Goal: Task Accomplishment & Management: Manage account settings

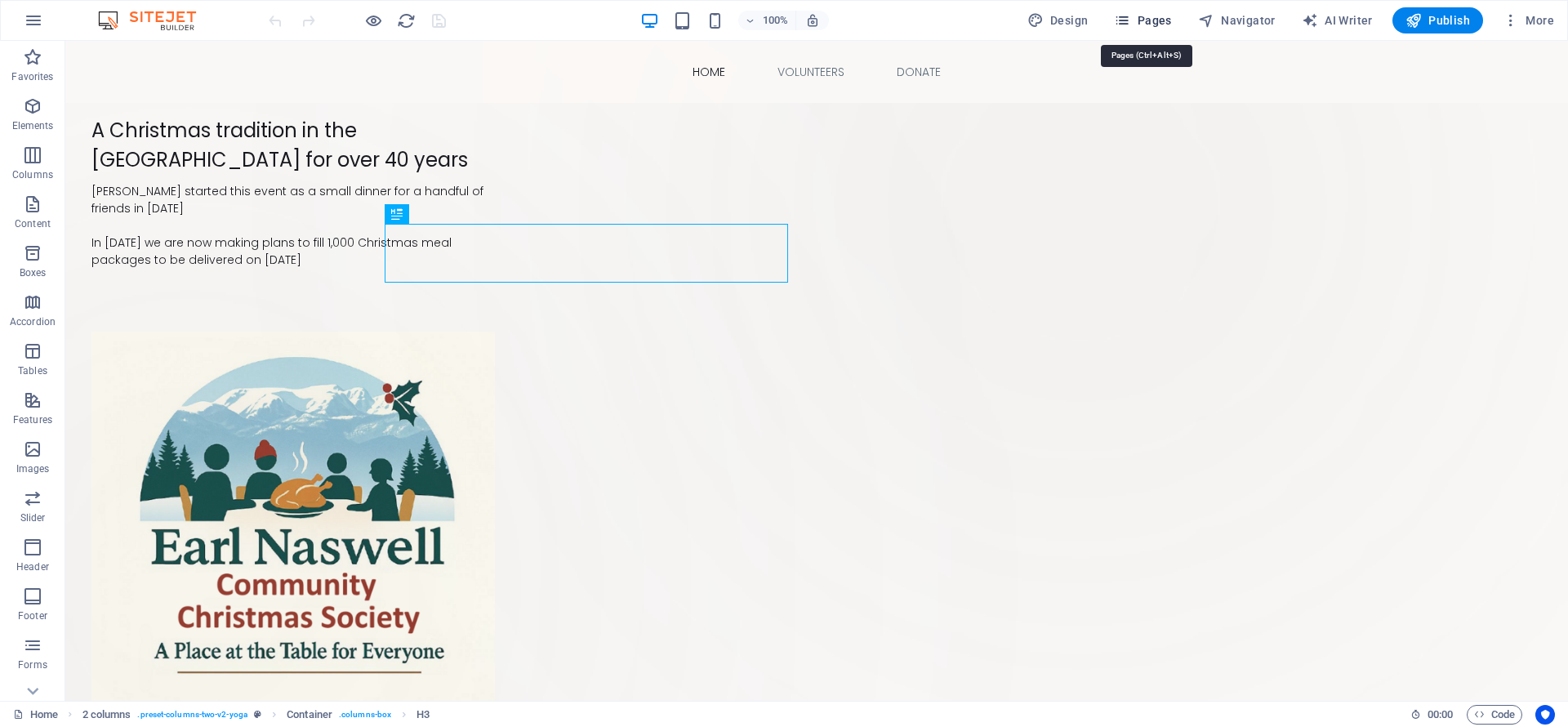
click at [1149, 17] on span "Pages" at bounding box center [1142, 21] width 58 height 17
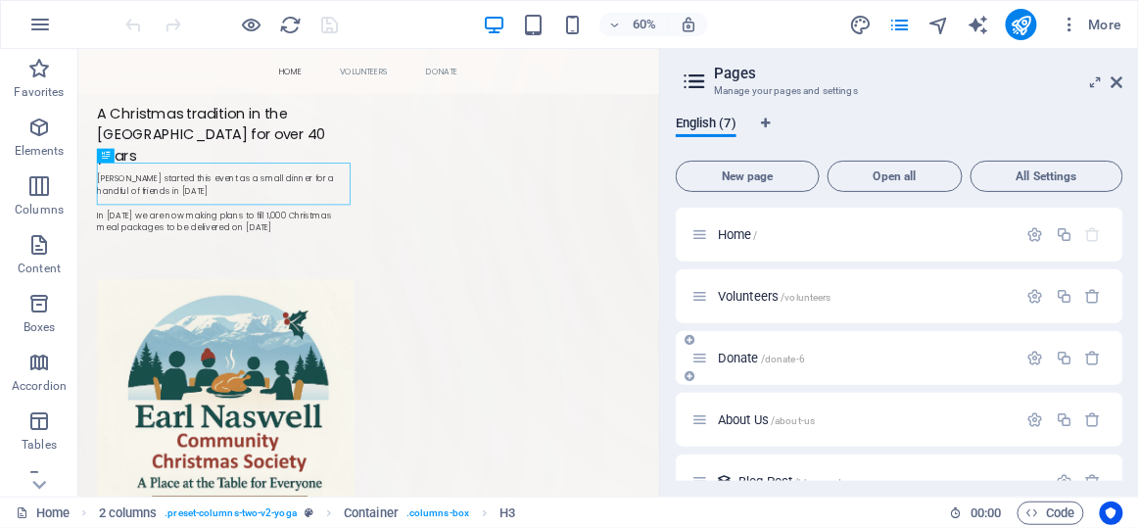
click at [720, 357] on span "Donate /donate-6" at bounding box center [761, 358] width 87 height 15
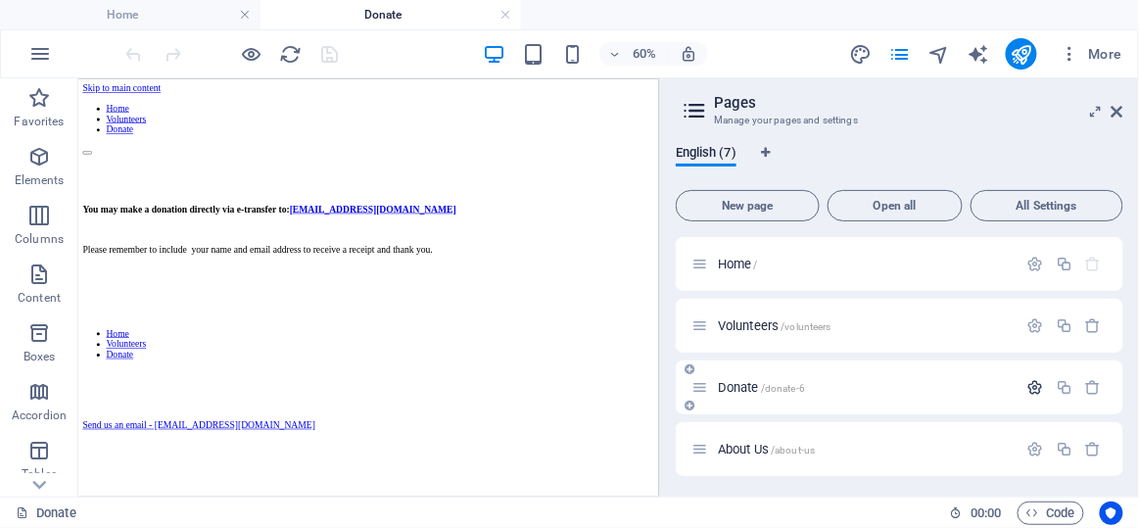
click at [1031, 382] on icon "button" at bounding box center [1036, 387] width 17 height 17
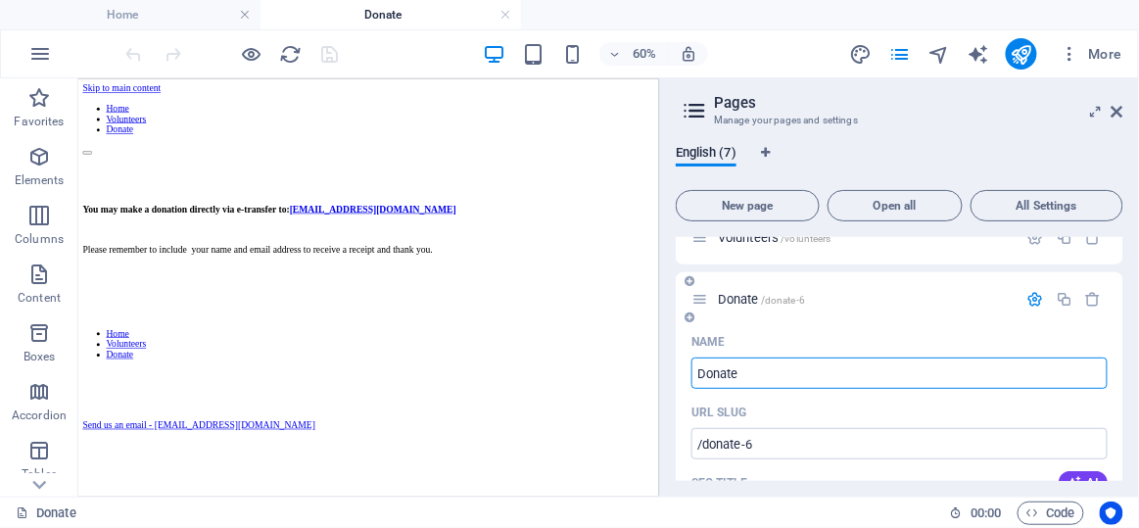
scroll to position [177, 0]
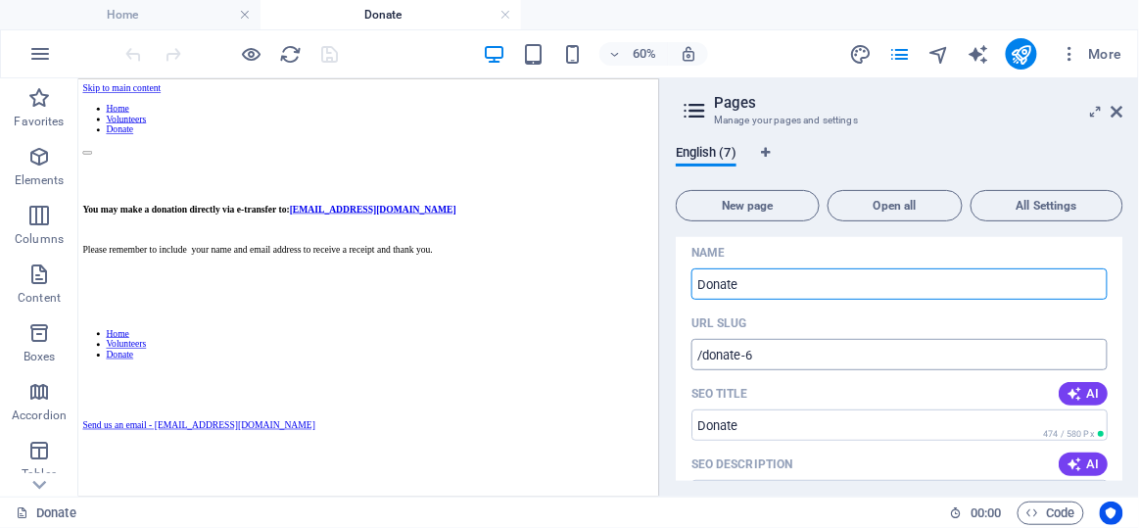
click at [768, 352] on input "/donate-6" at bounding box center [900, 354] width 416 height 31
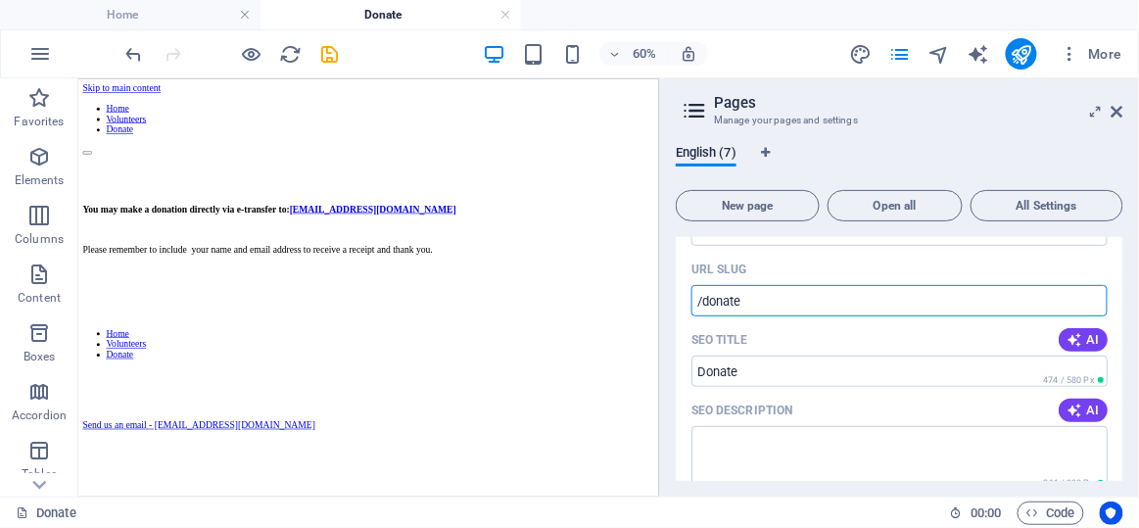
scroll to position [0, 0]
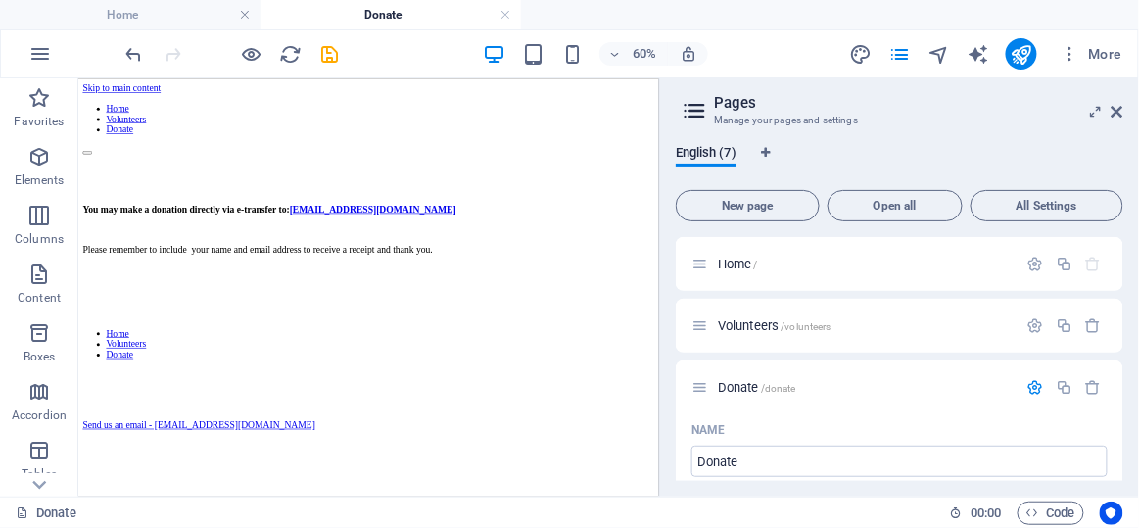
type input "/donate"
click at [873, 680] on html "Skip to main content Home Volunteers Donate You may make a donation directly vi…" at bounding box center [561, 378] width 968 height 602
click at [1117, 109] on icon at bounding box center [1118, 112] width 12 height 16
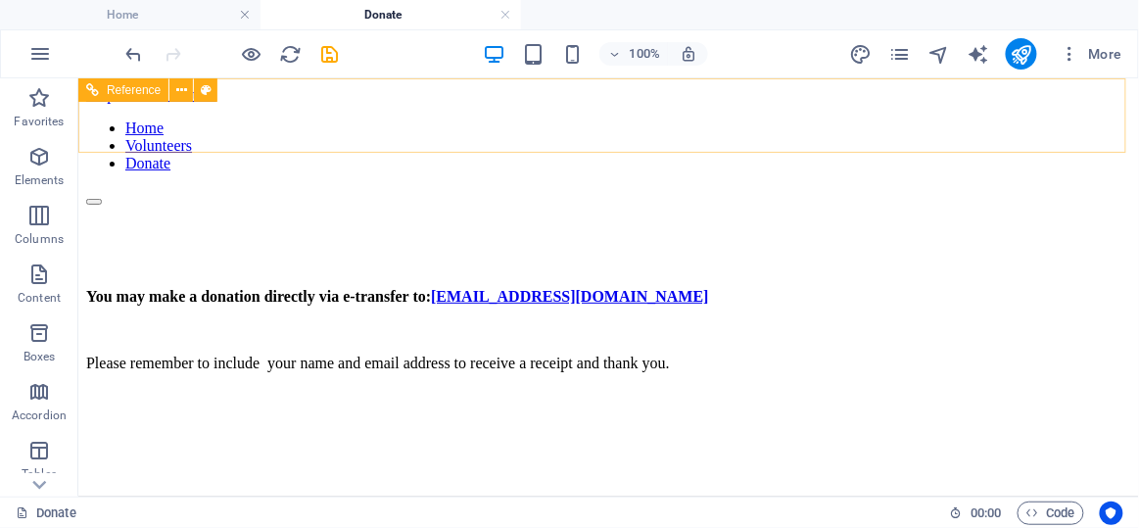
click at [211, 130] on nav "Home Volunteers Donate" at bounding box center [607, 145] width 1045 height 53
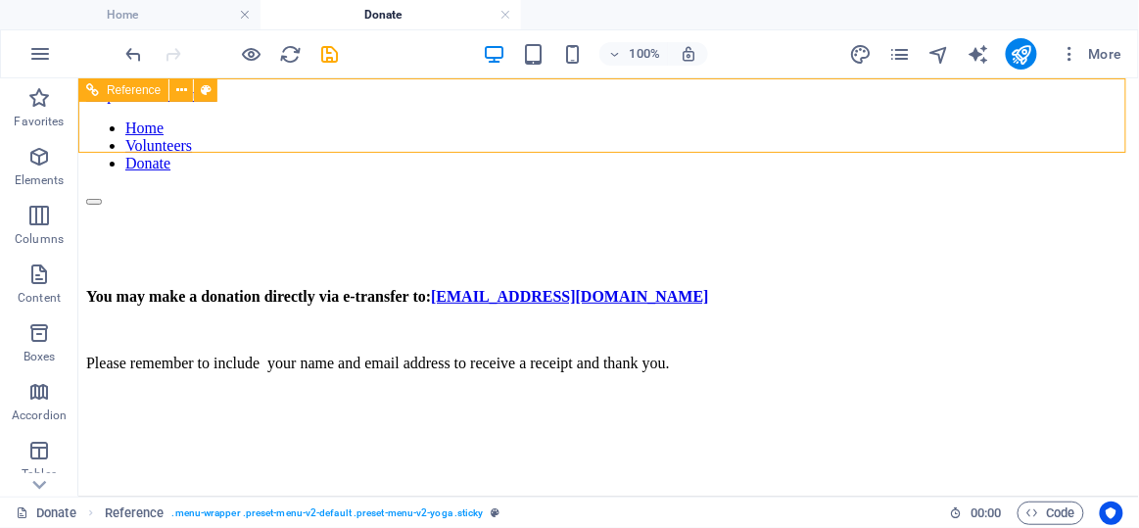
click at [406, 119] on nav "Home Volunteers Donate" at bounding box center [607, 145] width 1045 height 53
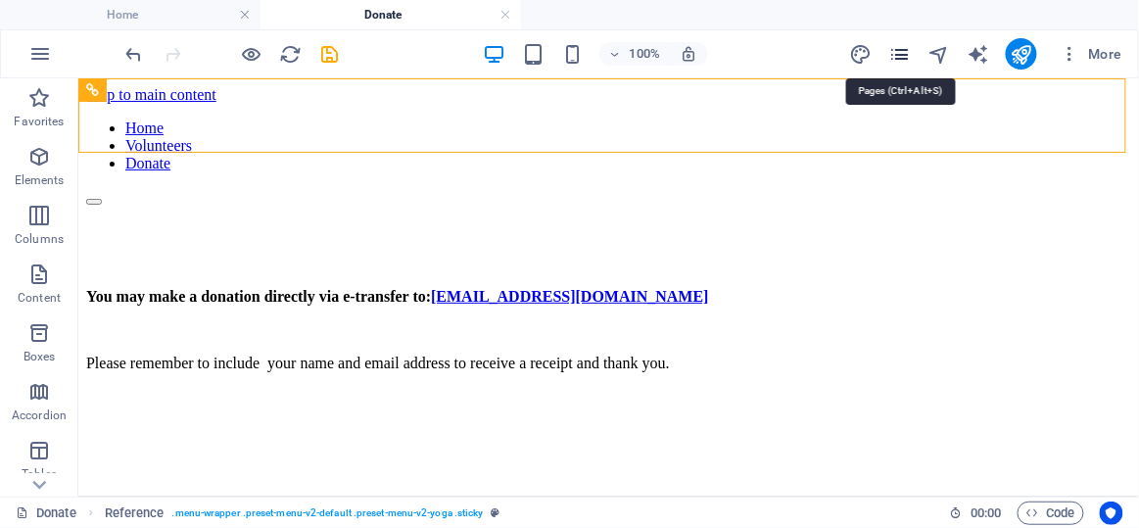
click at [904, 52] on icon "pages" at bounding box center [899, 54] width 23 height 23
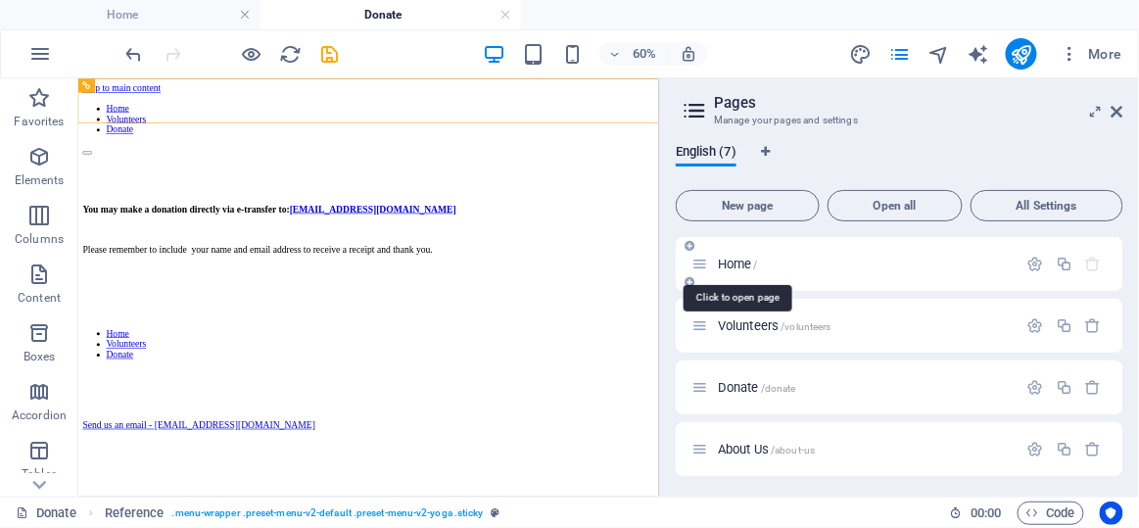
click at [728, 263] on span "Home /" at bounding box center [738, 264] width 40 height 15
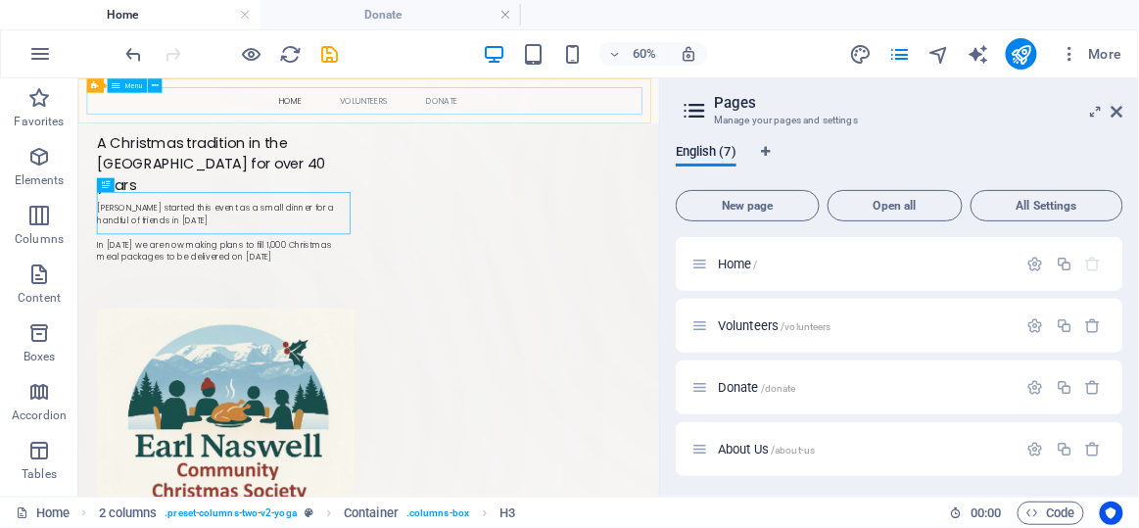
click at [320, 112] on nav "Home Volunteers Donate" at bounding box center [561, 114] width 938 height 45
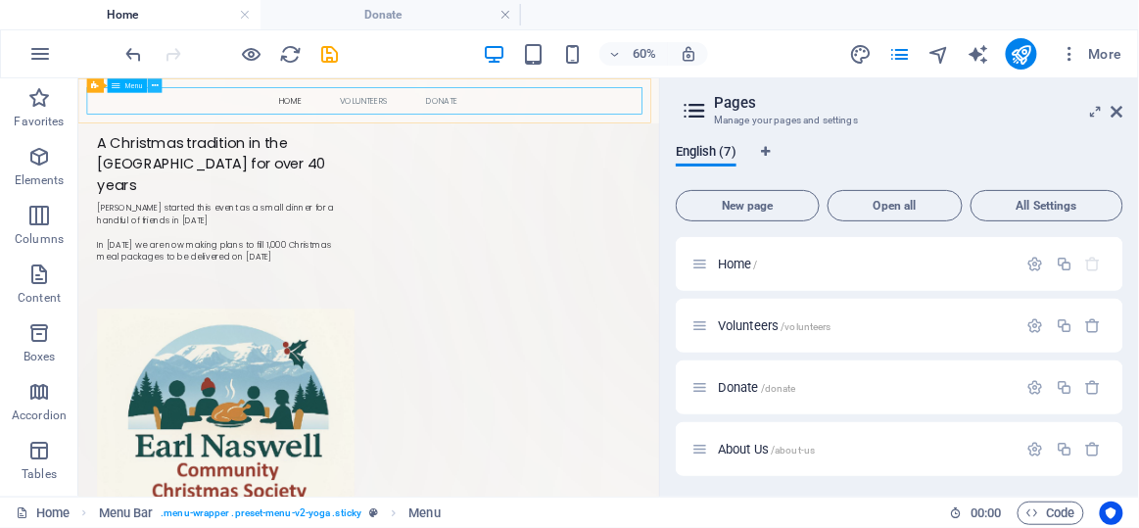
click at [156, 80] on icon at bounding box center [155, 85] width 7 height 13
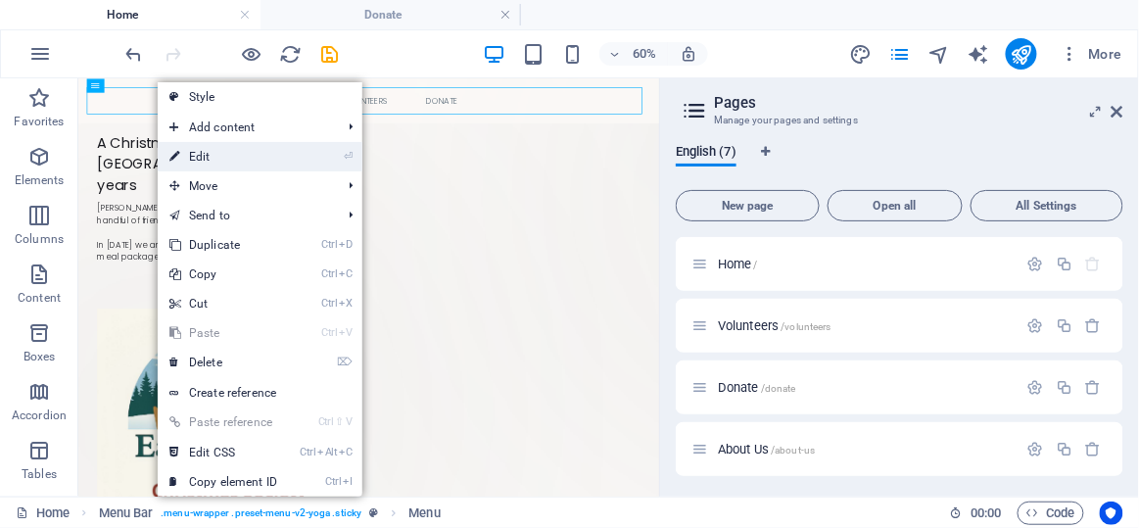
click at [207, 158] on link "⏎ Edit" at bounding box center [223, 156] width 131 height 29
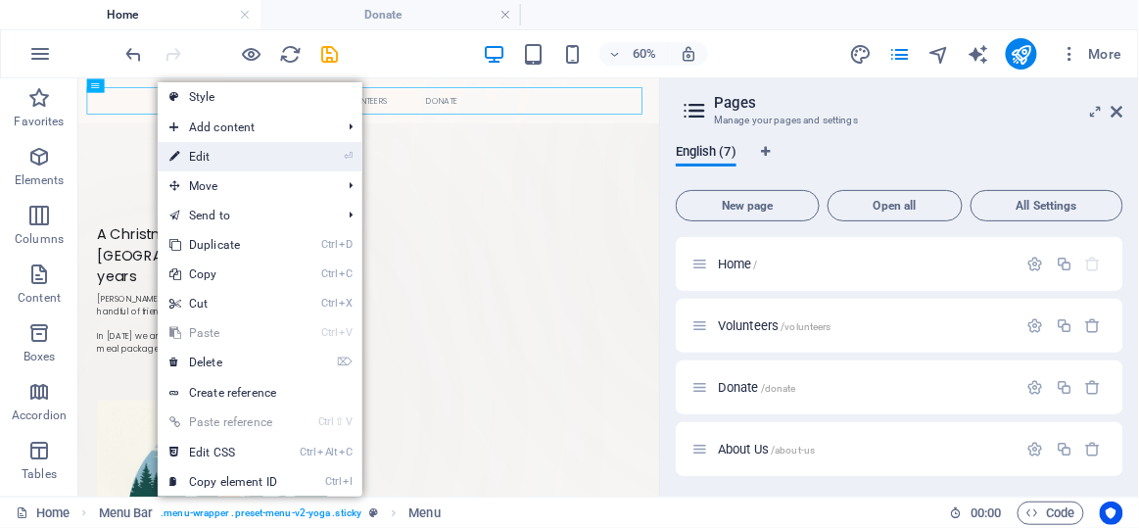
select select
select select "1"
select select
select select "2"
select select
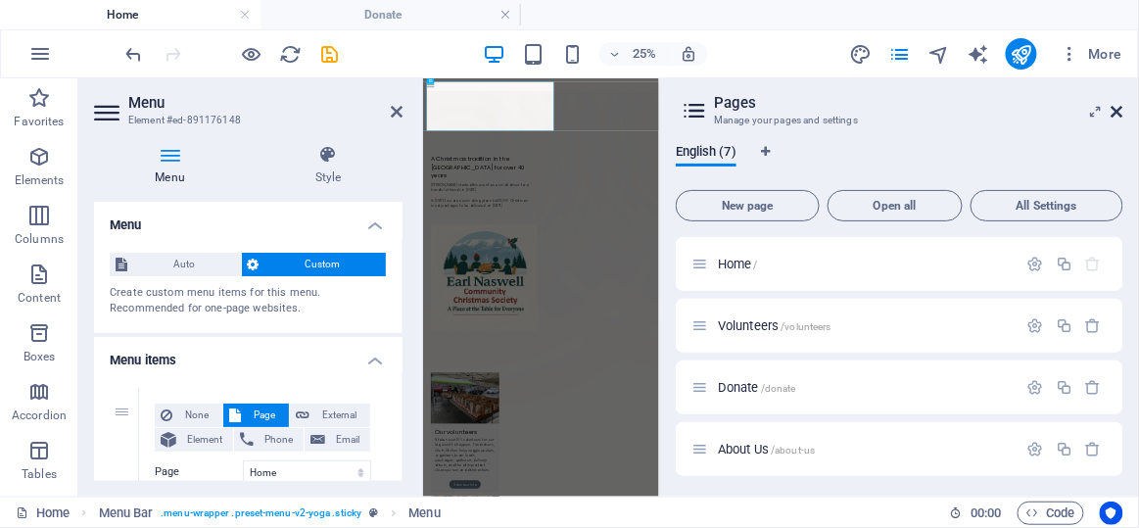
click at [1118, 111] on icon at bounding box center [1118, 112] width 12 height 16
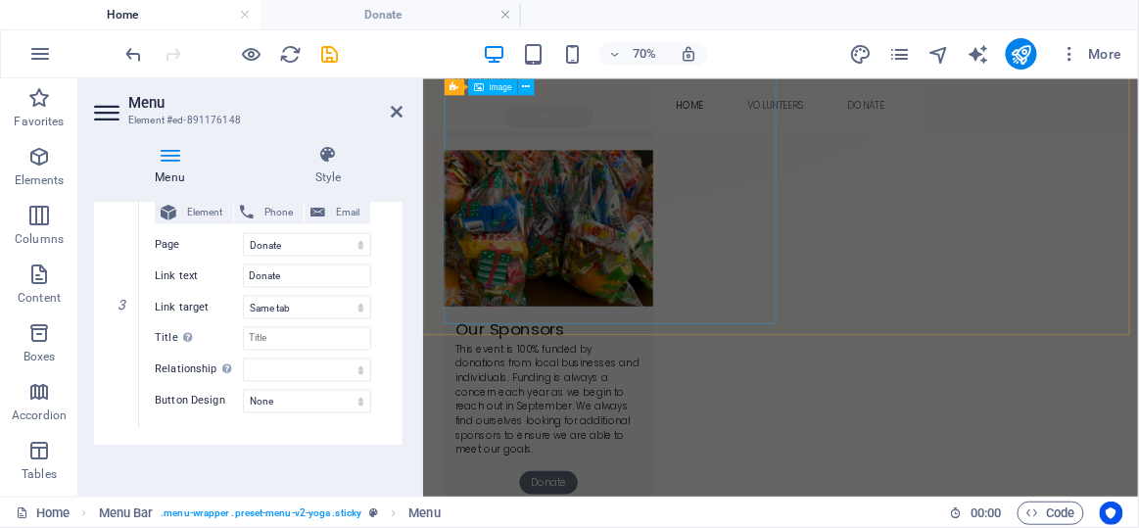
scroll to position [1266, 0]
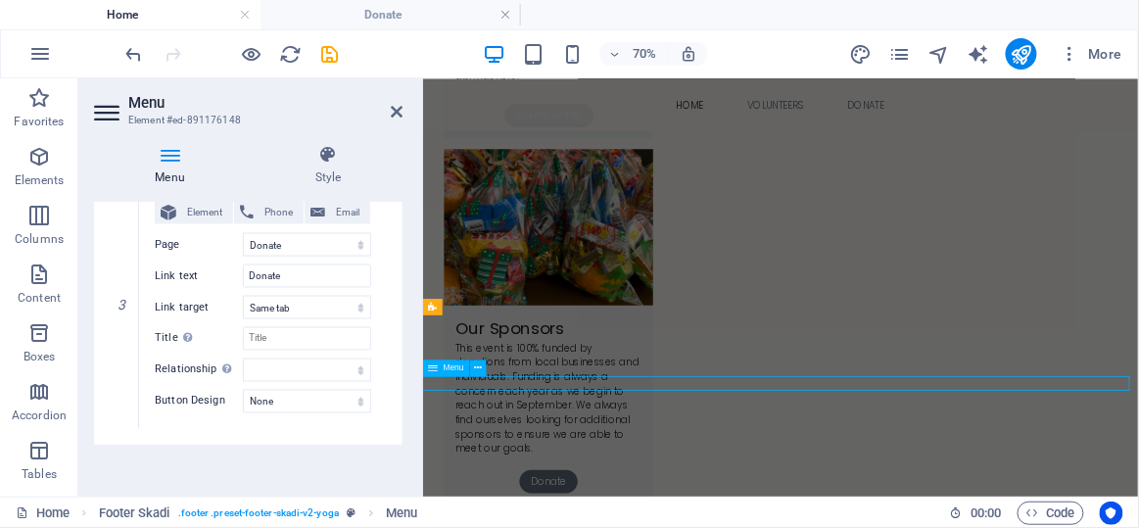
scroll to position [1472, 0]
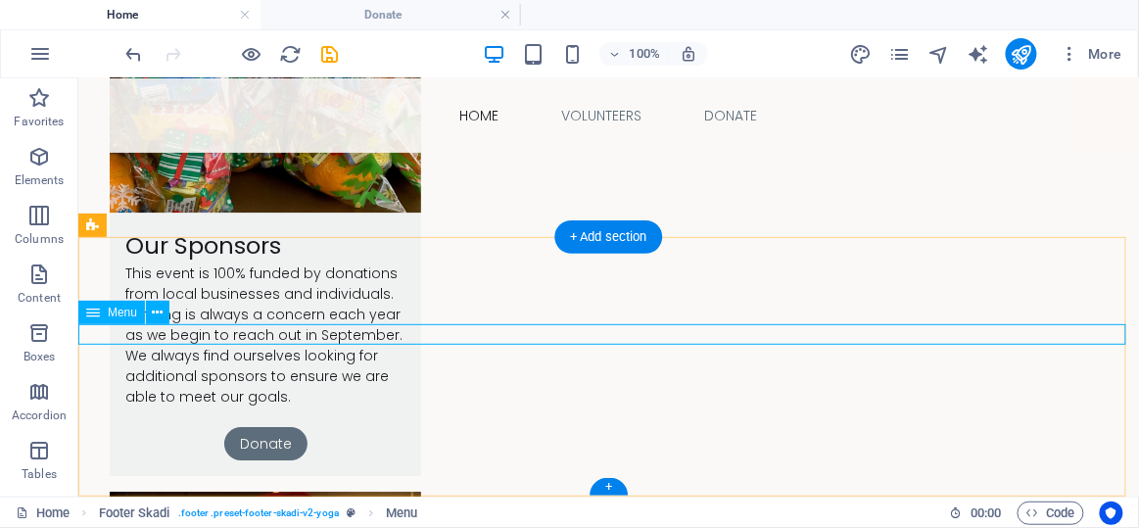
click at [161, 310] on icon at bounding box center [158, 313] width 11 height 21
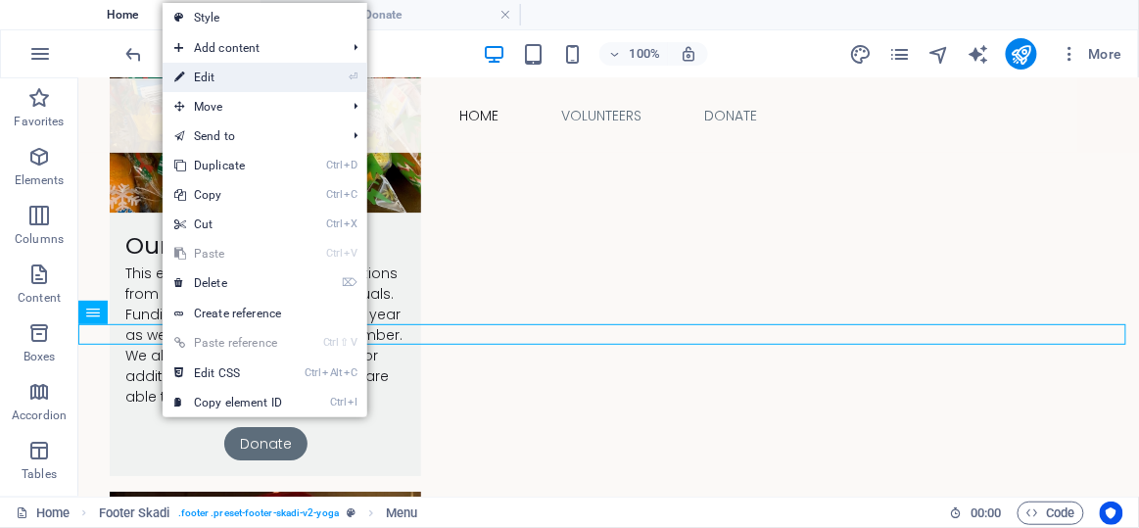
click at [223, 77] on link "⏎ Edit" at bounding box center [228, 77] width 131 height 29
select select
select select "1"
select select
select select "2"
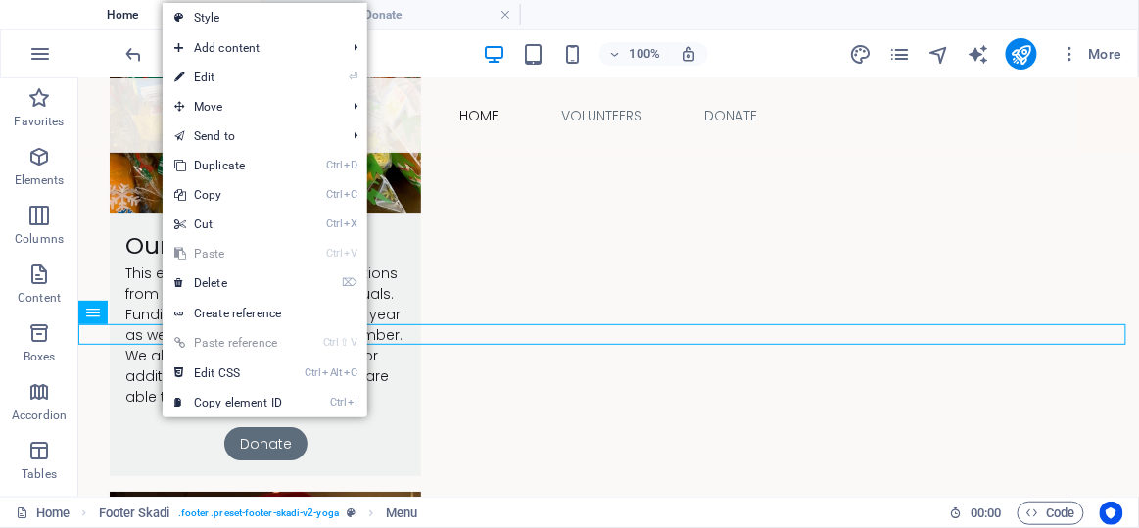
select select
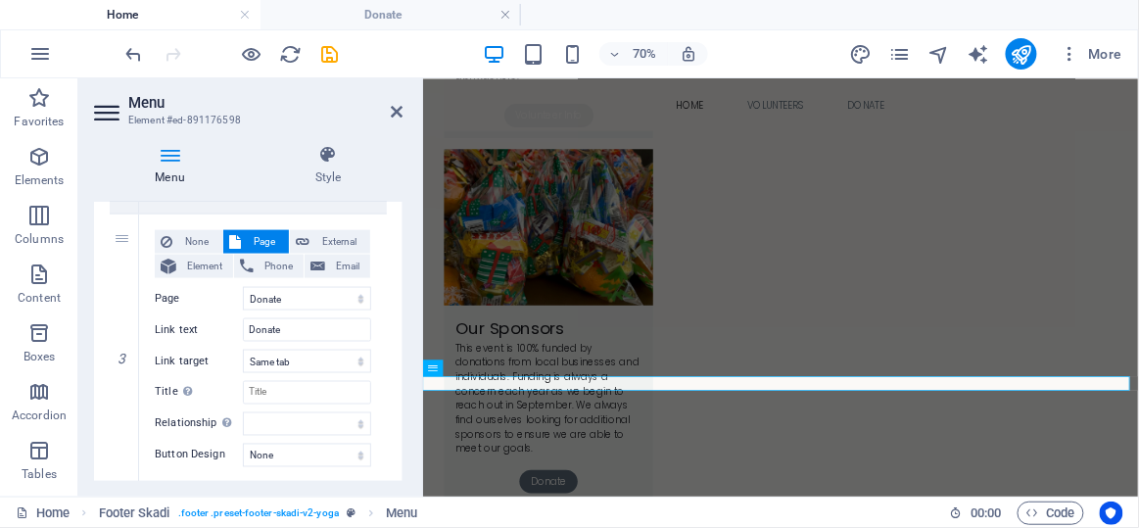
scroll to position [766, 0]
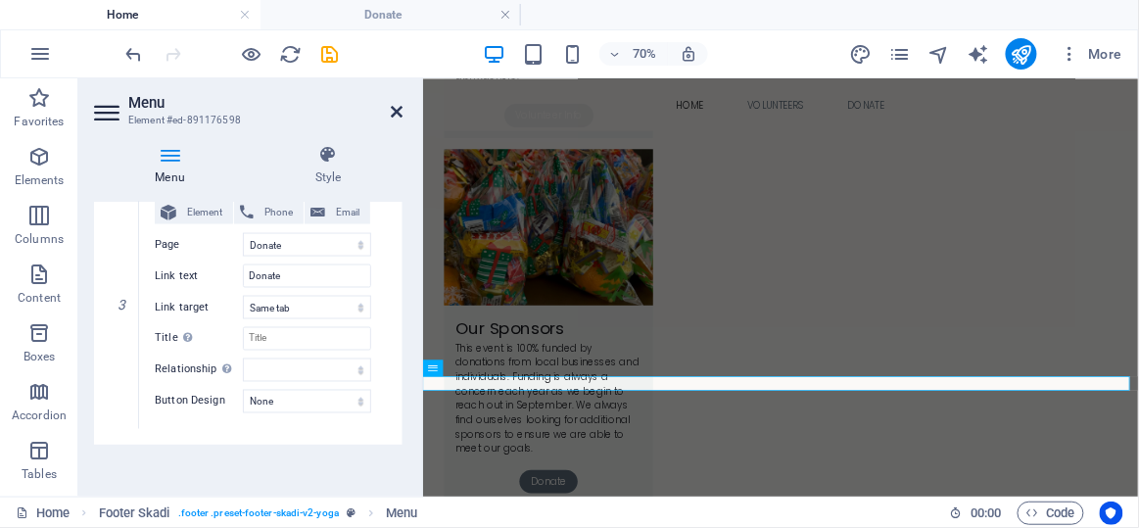
click at [395, 104] on icon at bounding box center [397, 112] width 12 height 16
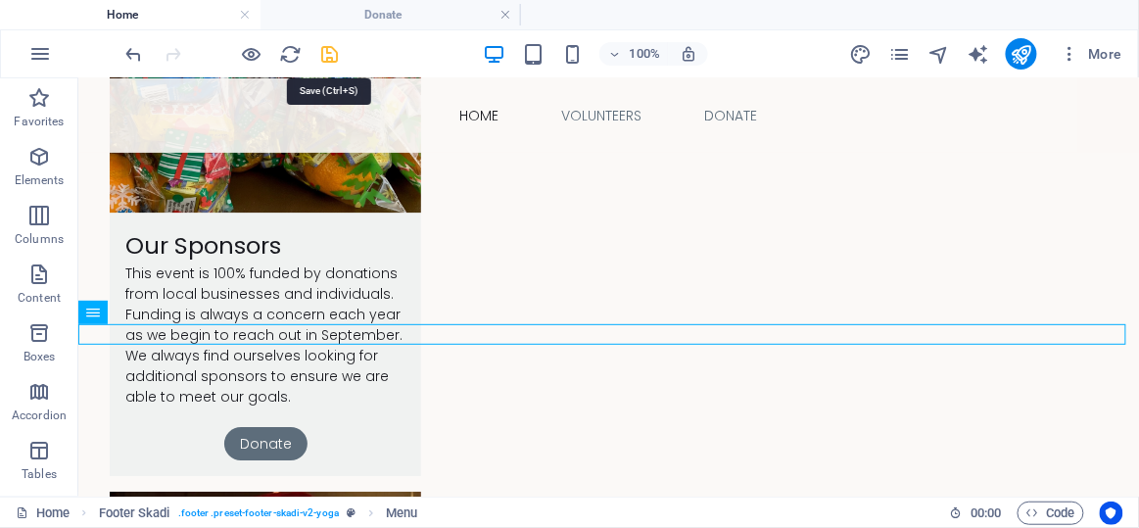
click at [328, 48] on icon "save" at bounding box center [330, 54] width 23 height 23
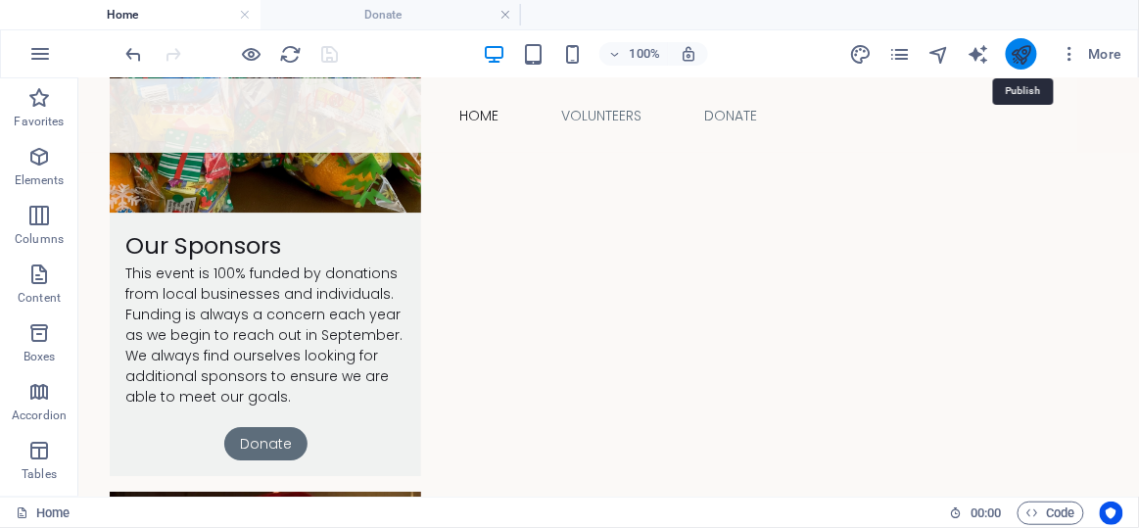
click at [1023, 49] on icon "publish" at bounding box center [1021, 54] width 23 height 23
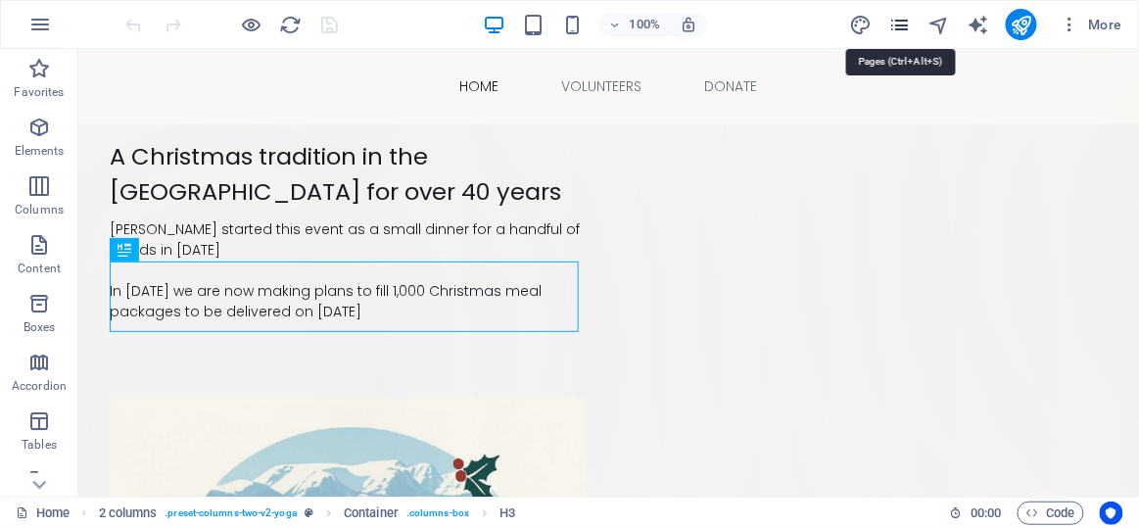
click at [908, 22] on icon "pages" at bounding box center [899, 25] width 23 height 23
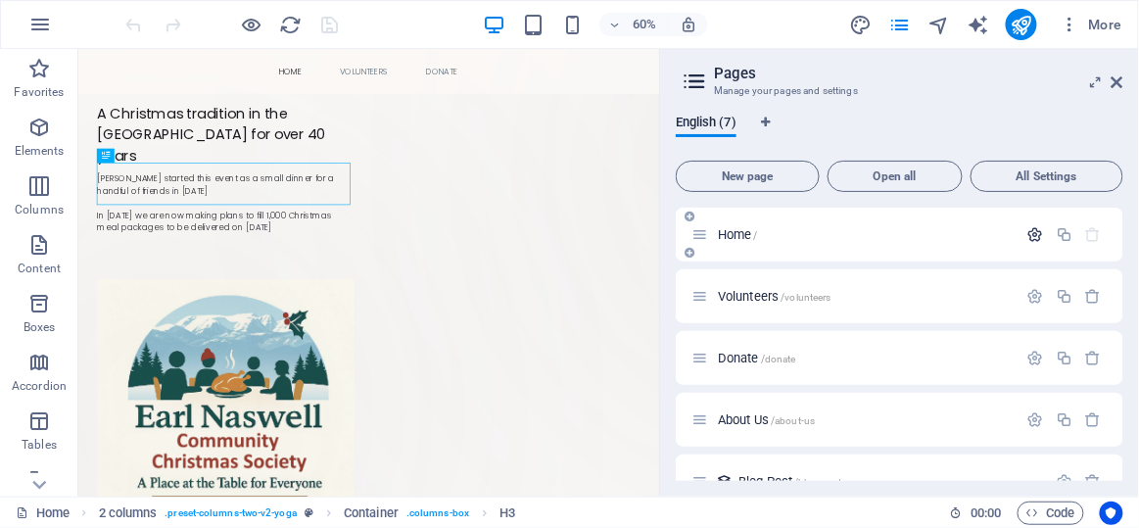
click at [1031, 234] on icon "button" at bounding box center [1036, 234] width 17 height 17
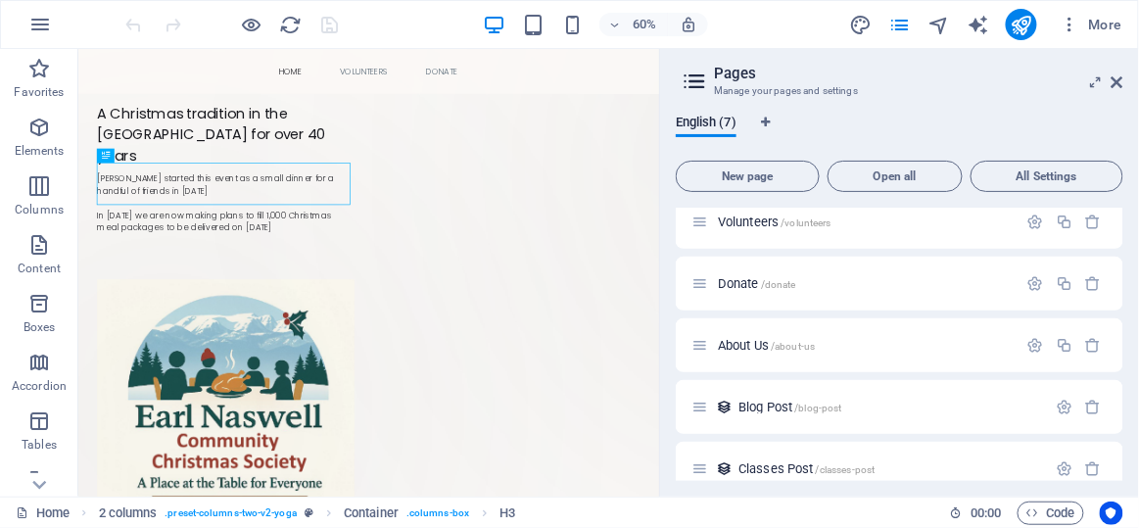
scroll to position [852, 0]
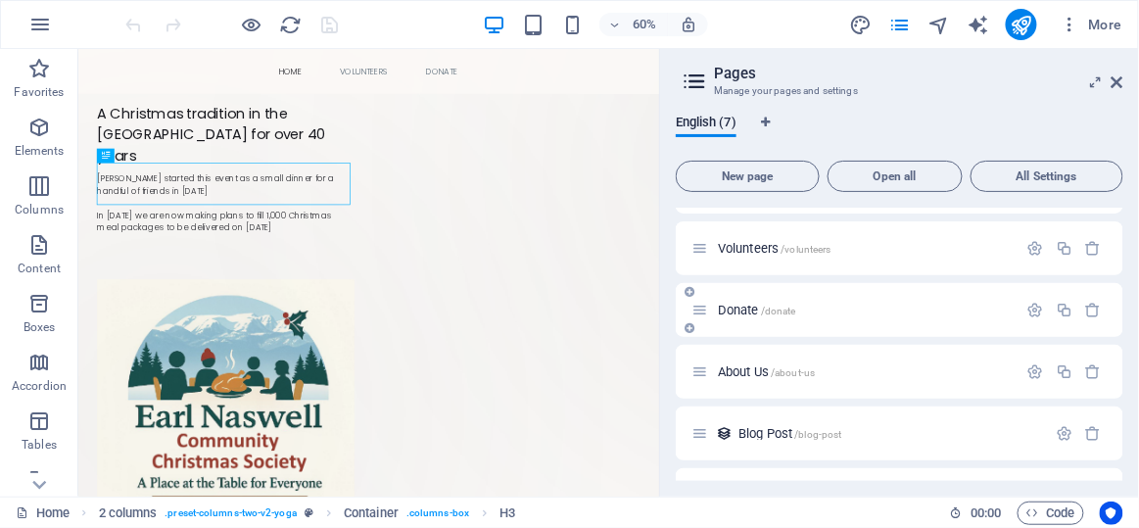
click at [731, 303] on span "Donate /donate" at bounding box center [757, 310] width 78 height 15
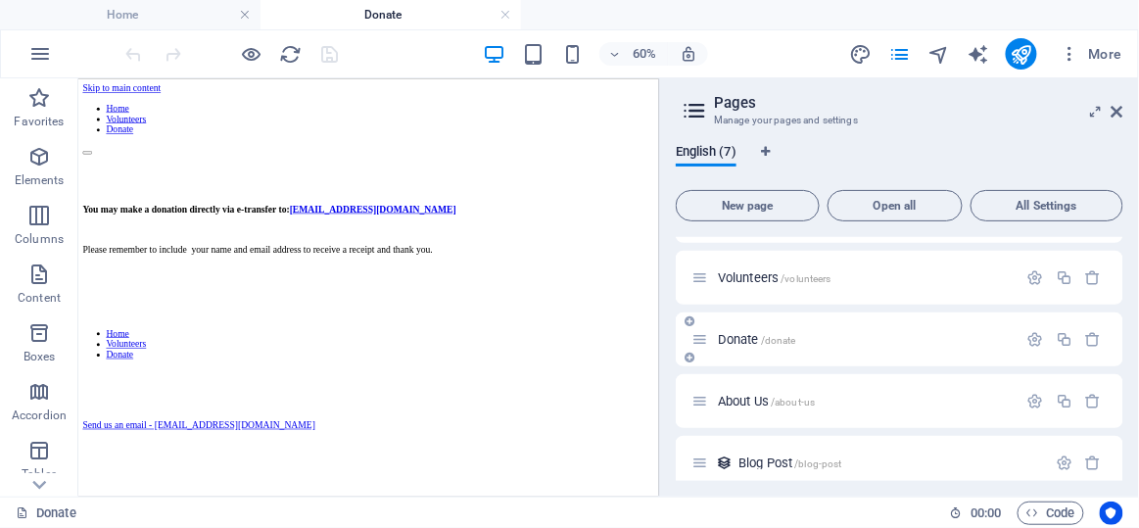
scroll to position [0, 0]
click at [1118, 110] on icon at bounding box center [1118, 112] width 12 height 16
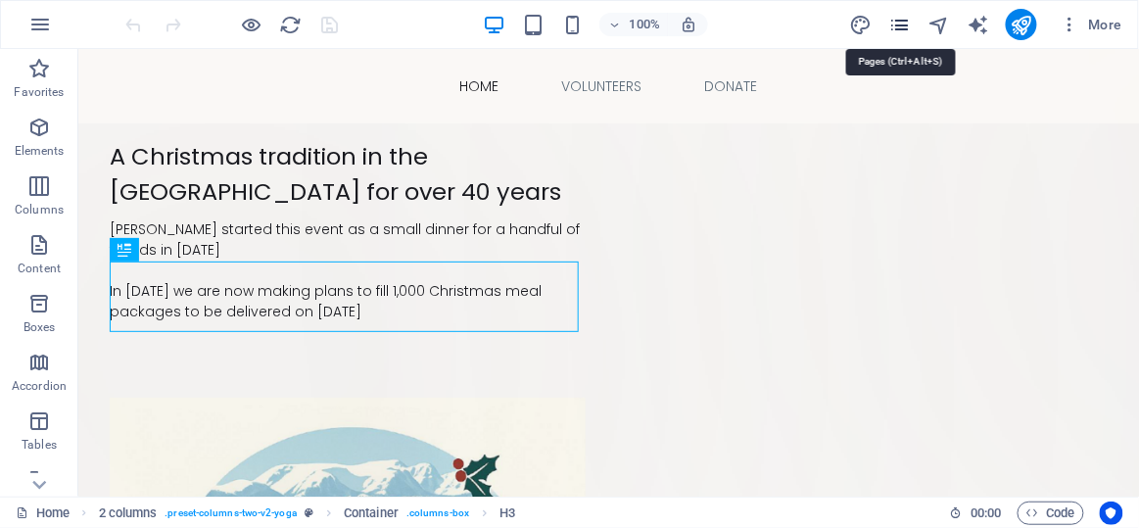
click at [908, 23] on icon "pages" at bounding box center [899, 25] width 23 height 23
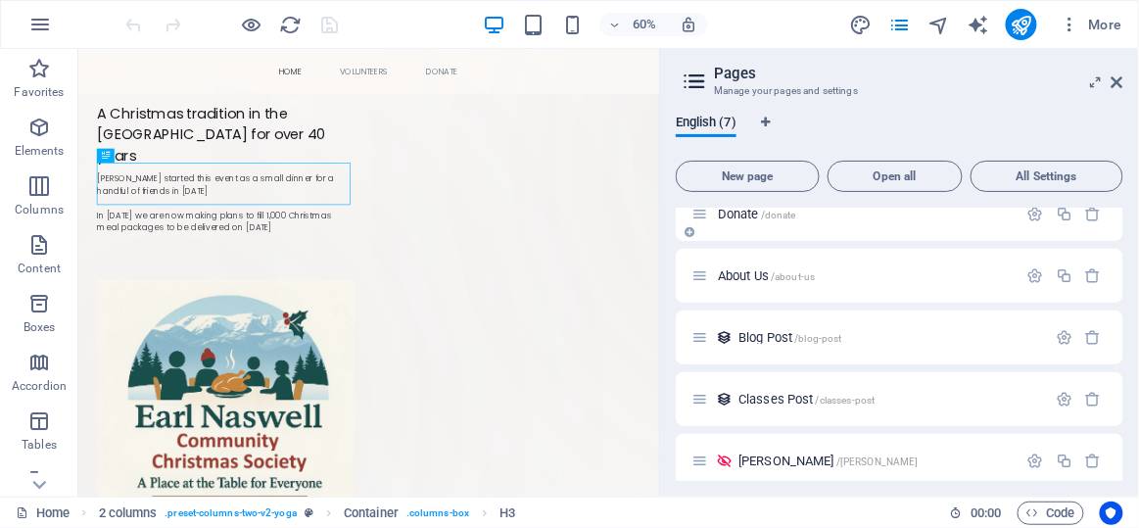
scroll to position [158, 0]
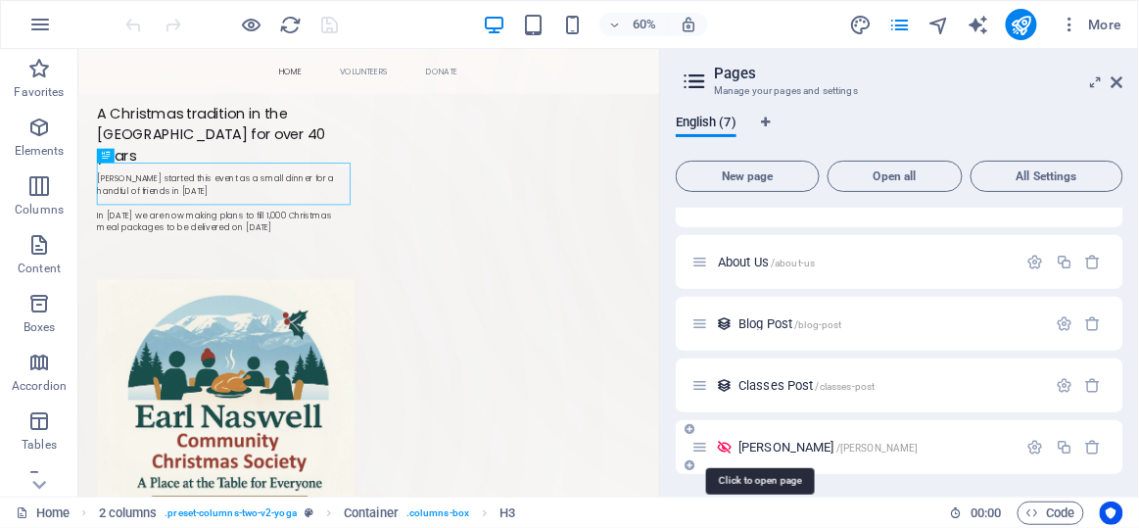
click at [752, 442] on span "Earl /earl" at bounding box center [829, 447] width 180 height 15
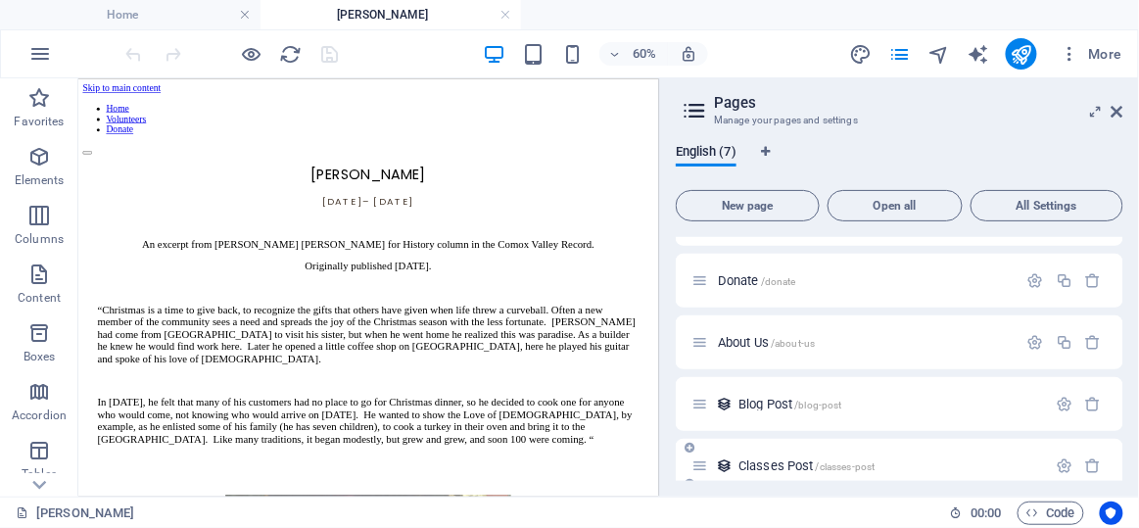
scroll to position [0, 0]
click at [355, 119] on nav "Home Volunteers Donate" at bounding box center [561, 145] width 952 height 53
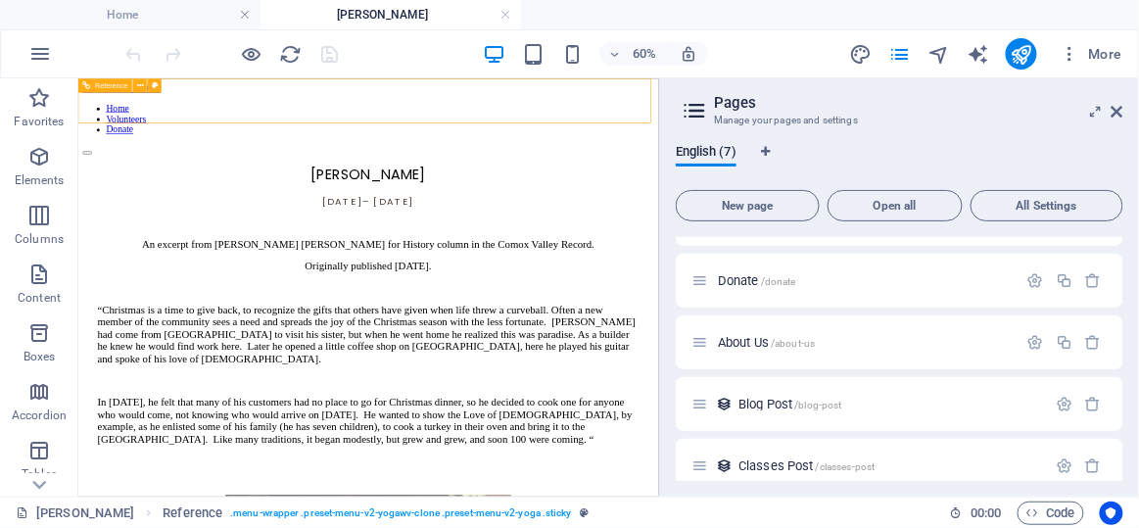
click at [682, 119] on nav "Home Volunteers Donate" at bounding box center [561, 145] width 952 height 53
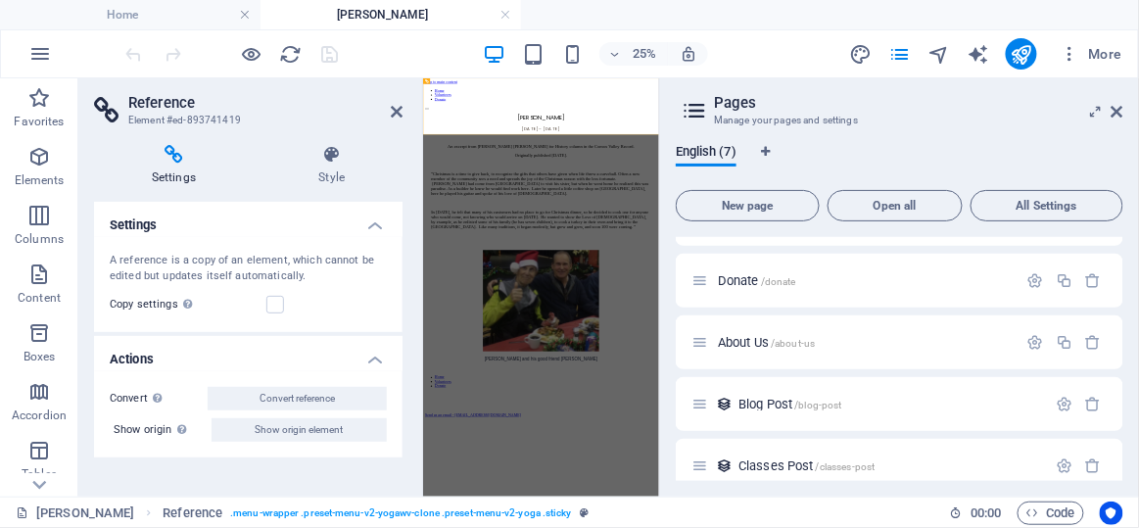
click at [179, 166] on h4 "Settings" at bounding box center [178, 165] width 168 height 41
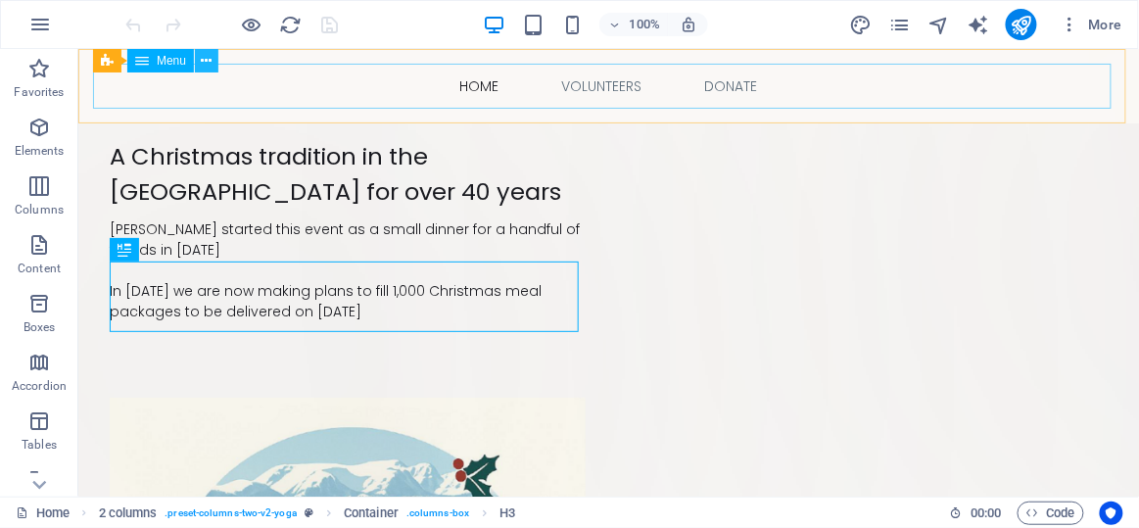
click at [204, 59] on icon at bounding box center [207, 61] width 11 height 21
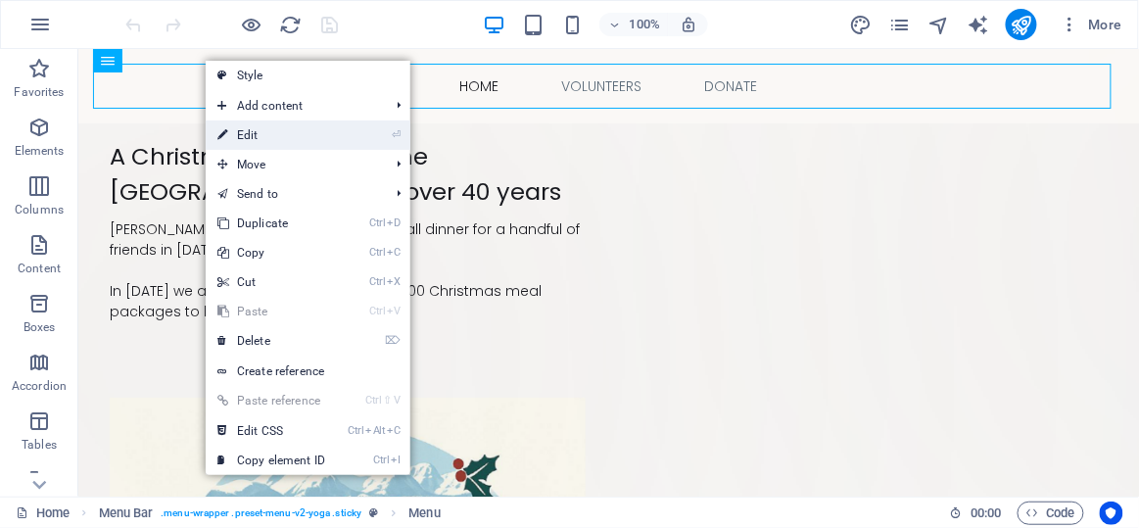
click at [244, 135] on link "⏎ Edit" at bounding box center [271, 134] width 131 height 29
select select
select select "1"
select select
select select "2"
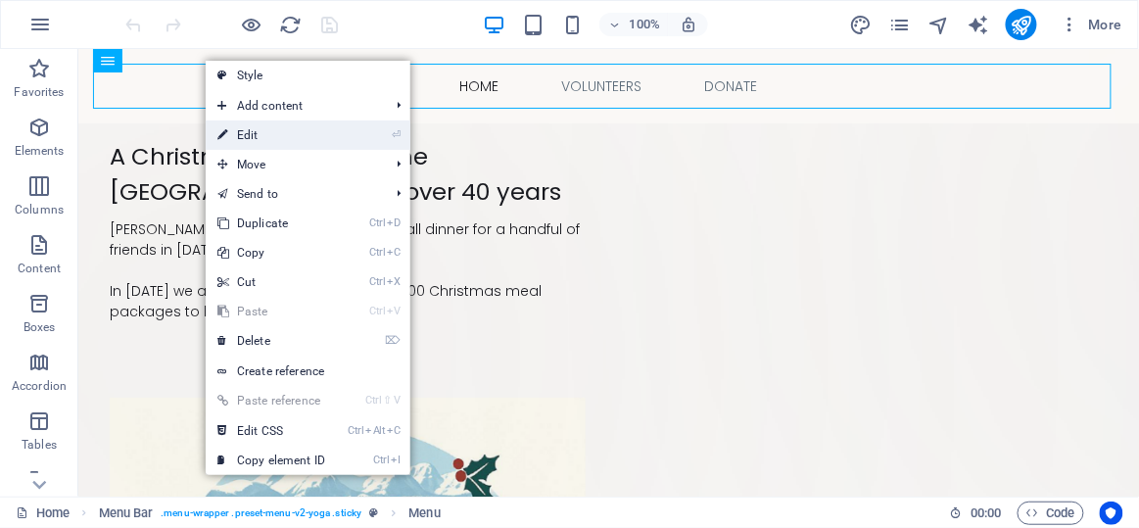
select select
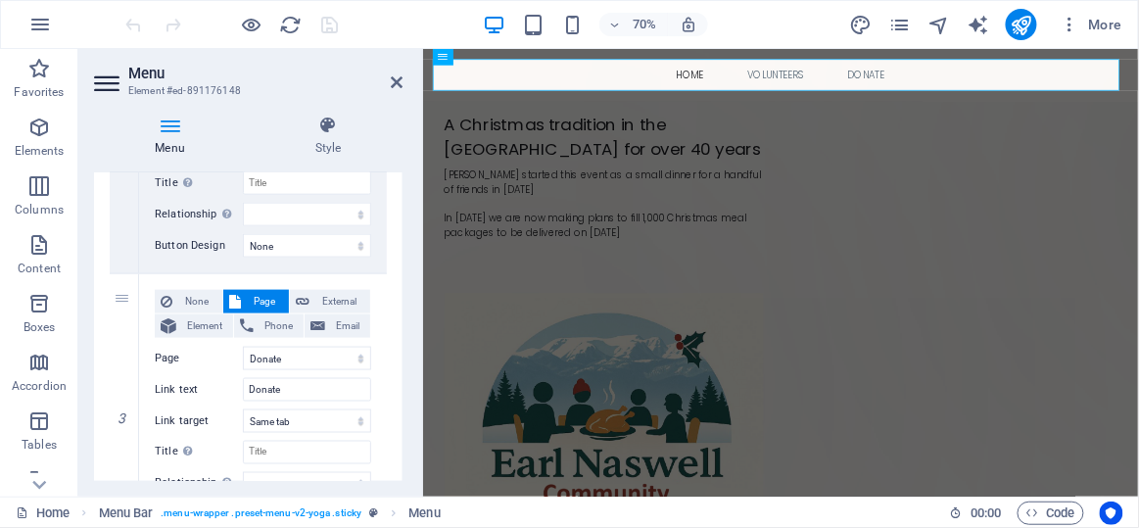
scroll to position [737, 0]
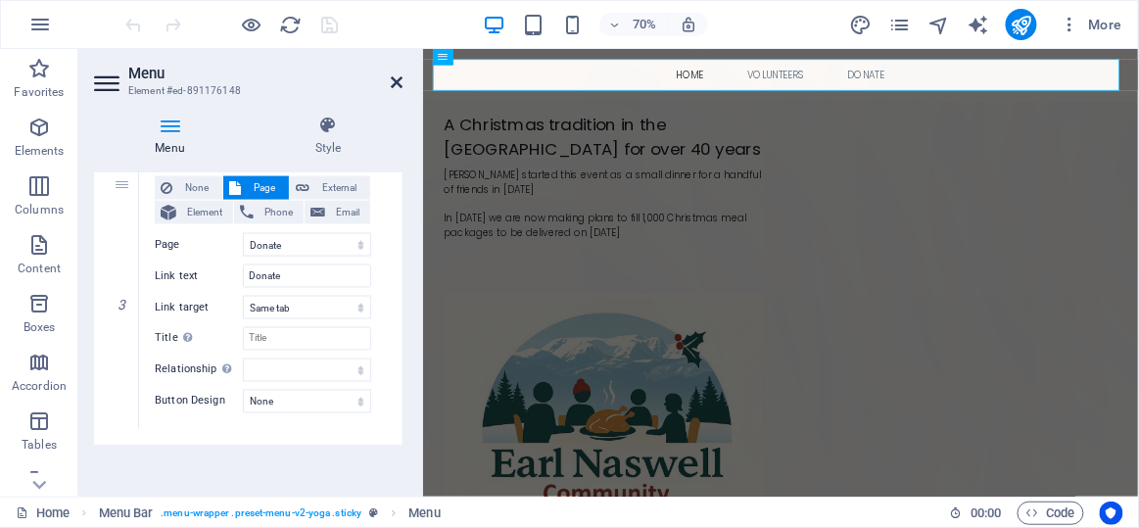
click at [397, 77] on icon at bounding box center [397, 82] width 12 height 16
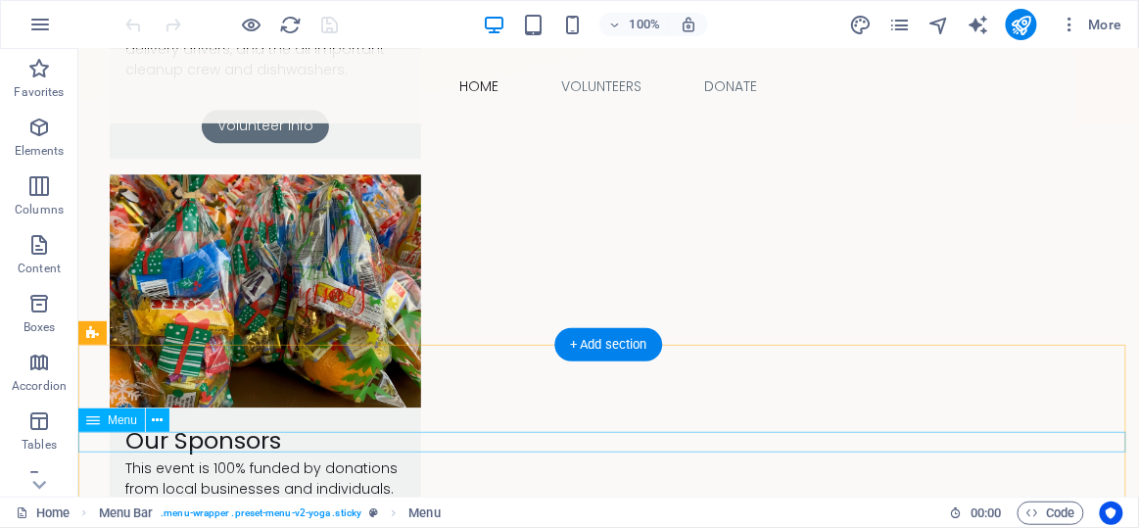
scroll to position [1443, 0]
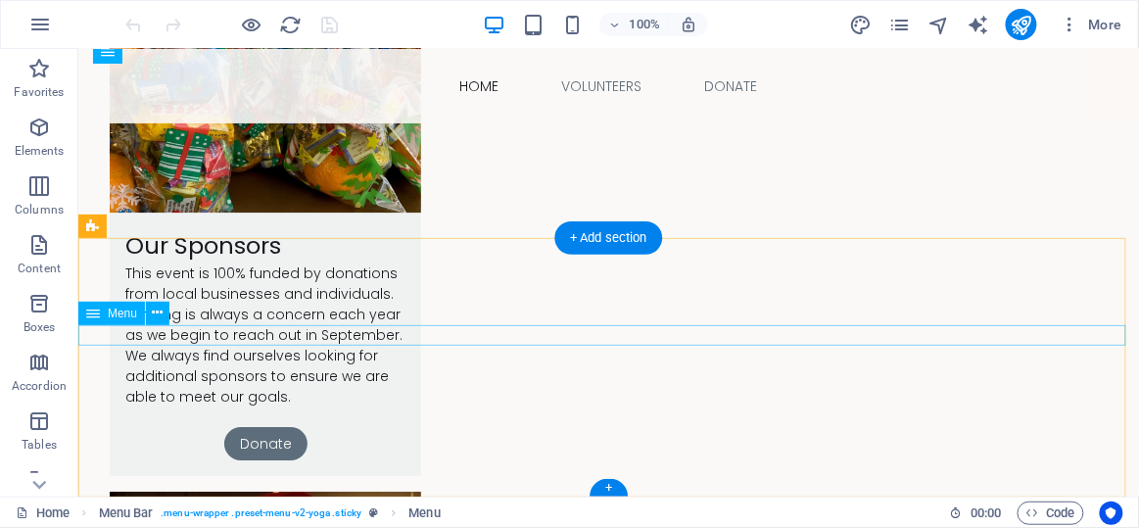
select select
select select "1"
select select
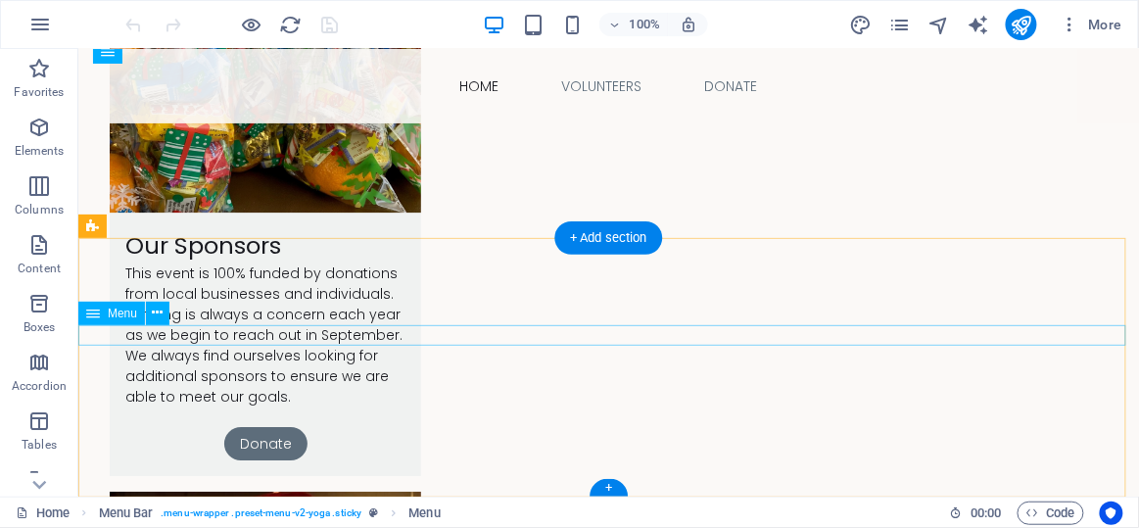
select select "2"
select select
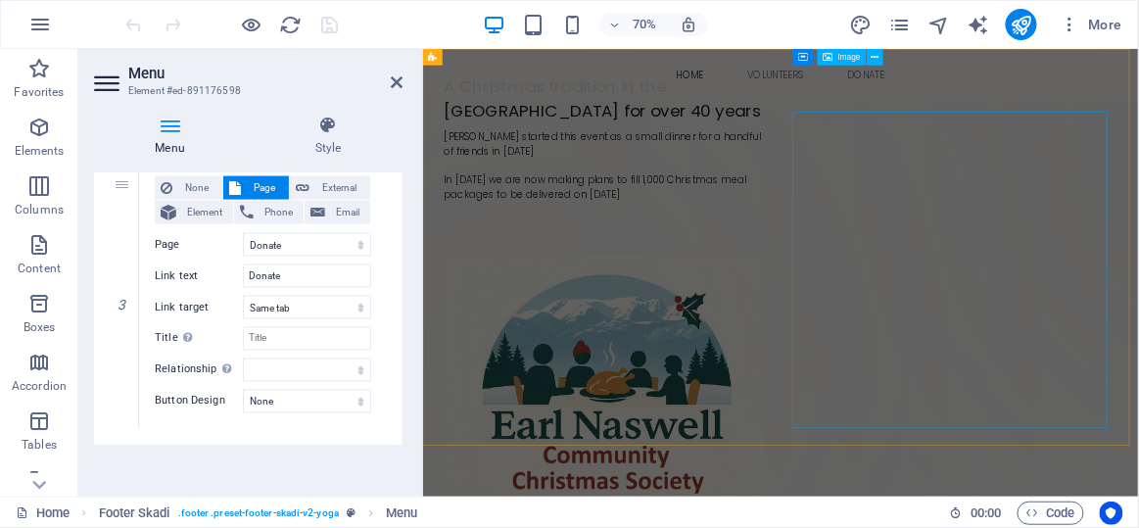
scroll to position [0, 0]
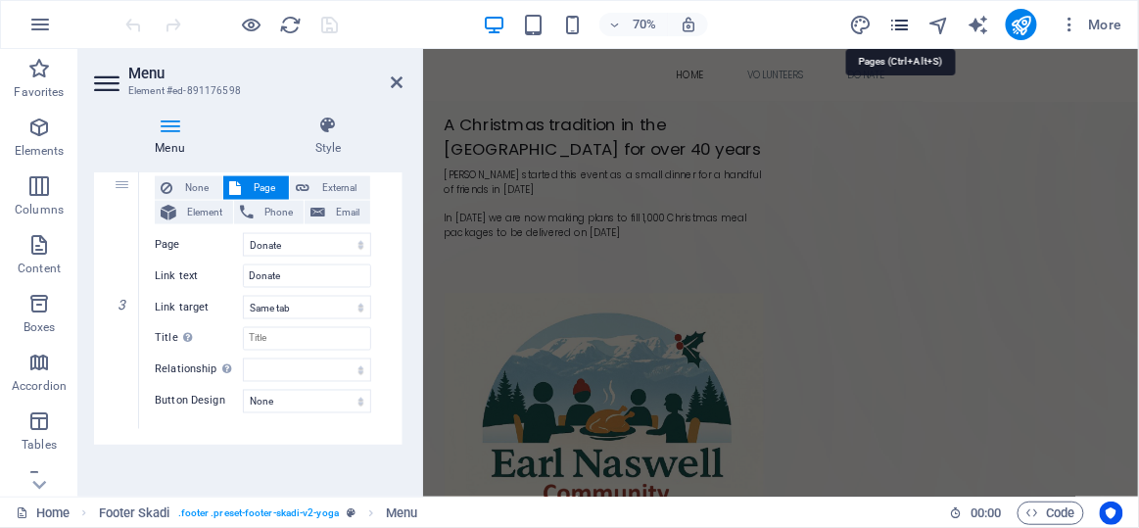
click at [896, 20] on icon "pages" at bounding box center [899, 25] width 23 height 23
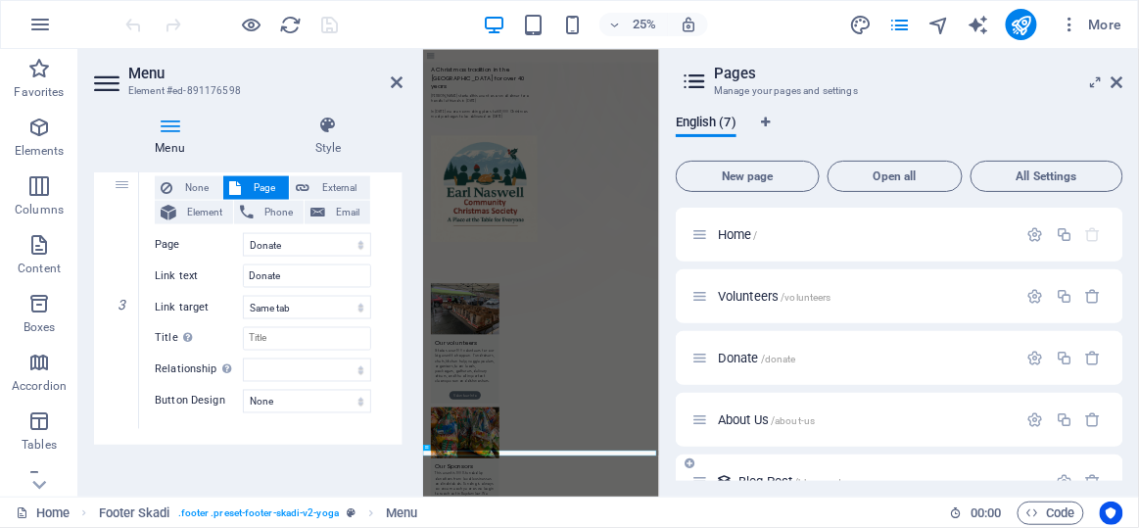
scroll to position [158, 0]
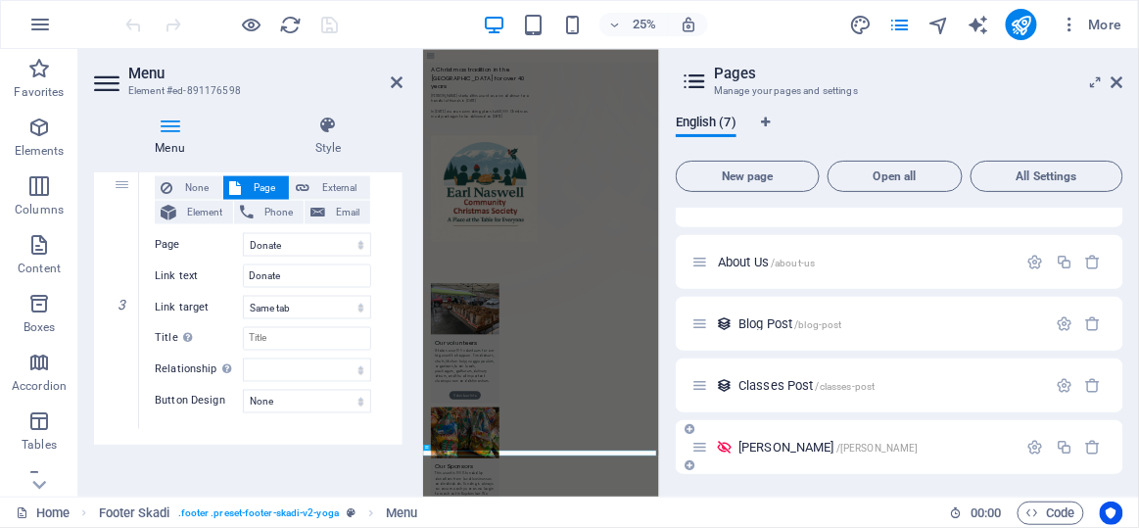
click at [722, 445] on icon at bounding box center [724, 447] width 17 height 17
drag, startPoint x: 723, startPoint y: 447, endPoint x: 695, endPoint y: 447, distance: 27.4
click at [695, 447] on icon at bounding box center [700, 447] width 17 height 17
click at [1034, 444] on icon "button" at bounding box center [1036, 447] width 17 height 17
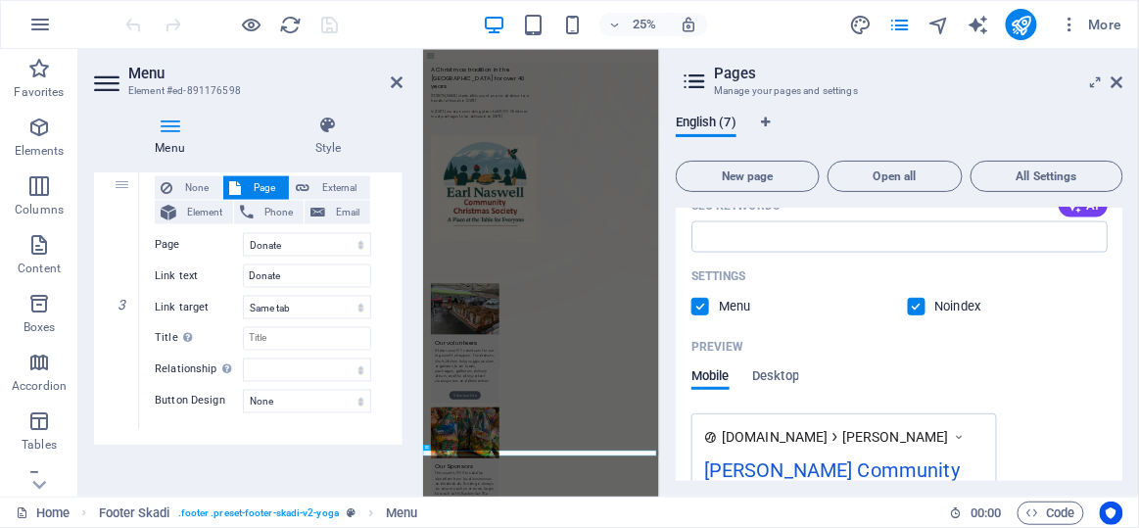
scroll to position [779, 0]
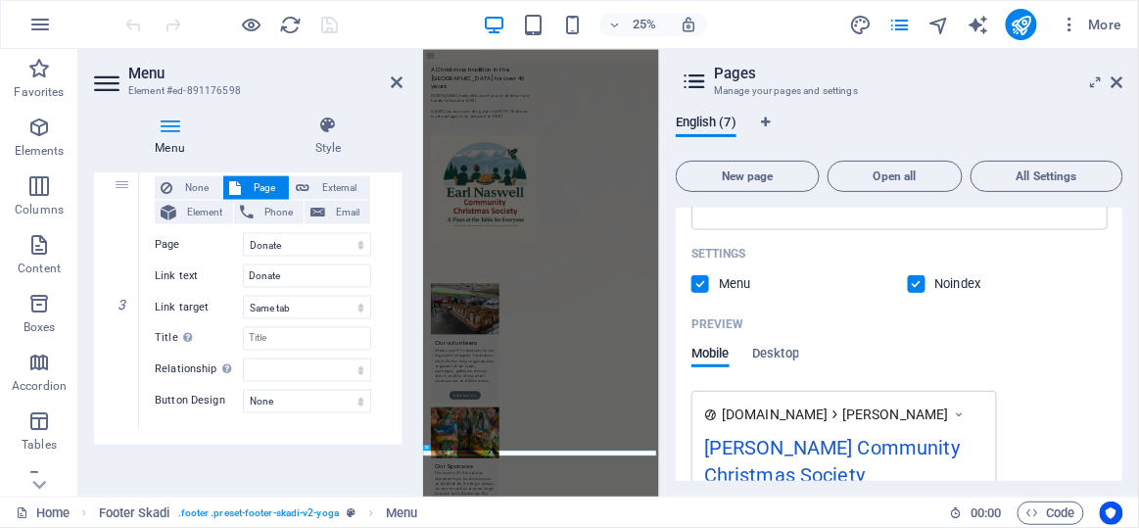
click at [917, 282] on label at bounding box center [917, 284] width 18 height 18
click at [0, 0] on input "checkbox" at bounding box center [0, 0] width 0 height 0
select select "1"
select select "2"
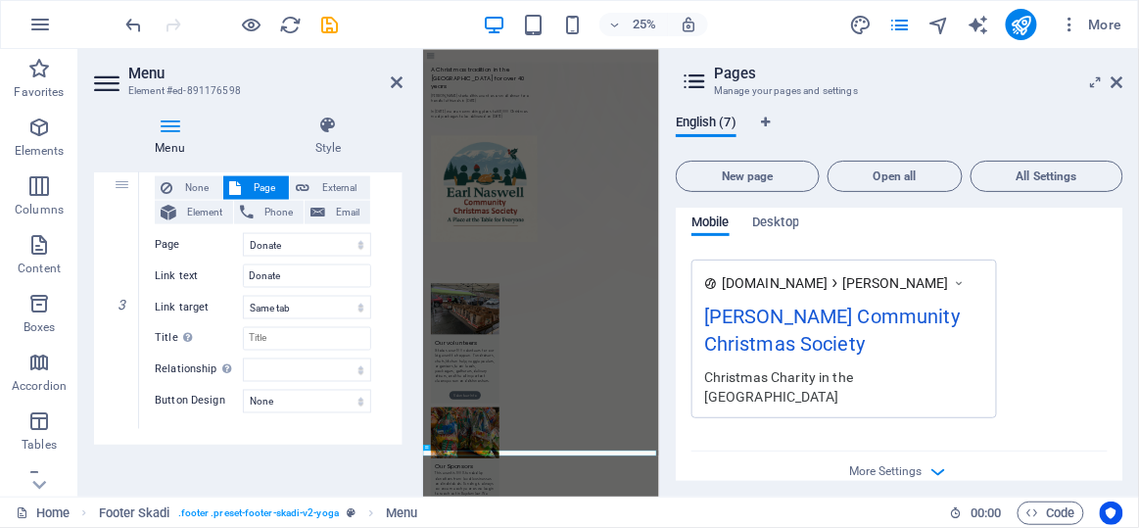
scroll to position [914, 0]
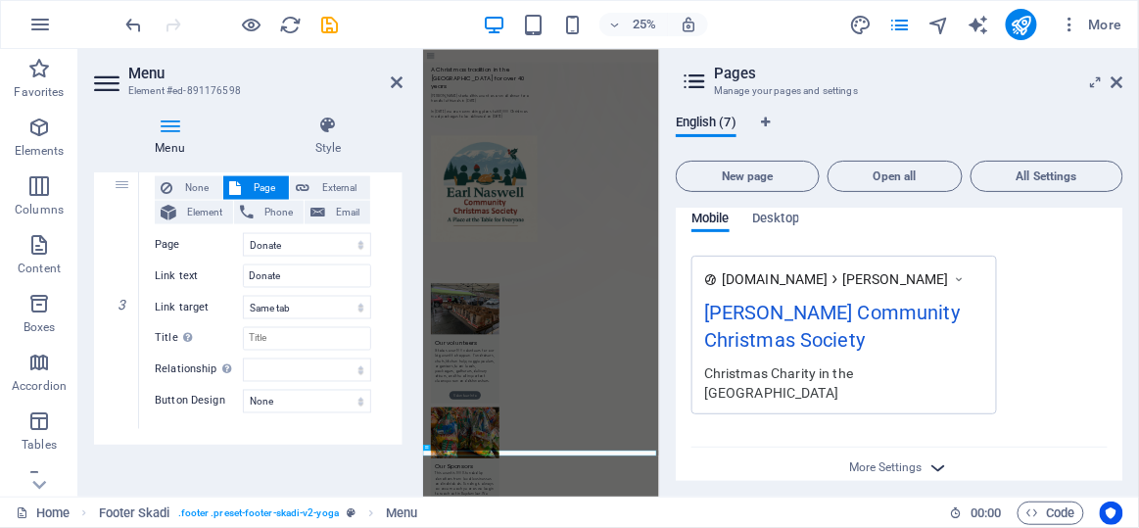
click at [934, 456] on icon "button" at bounding box center [939, 467] width 23 height 23
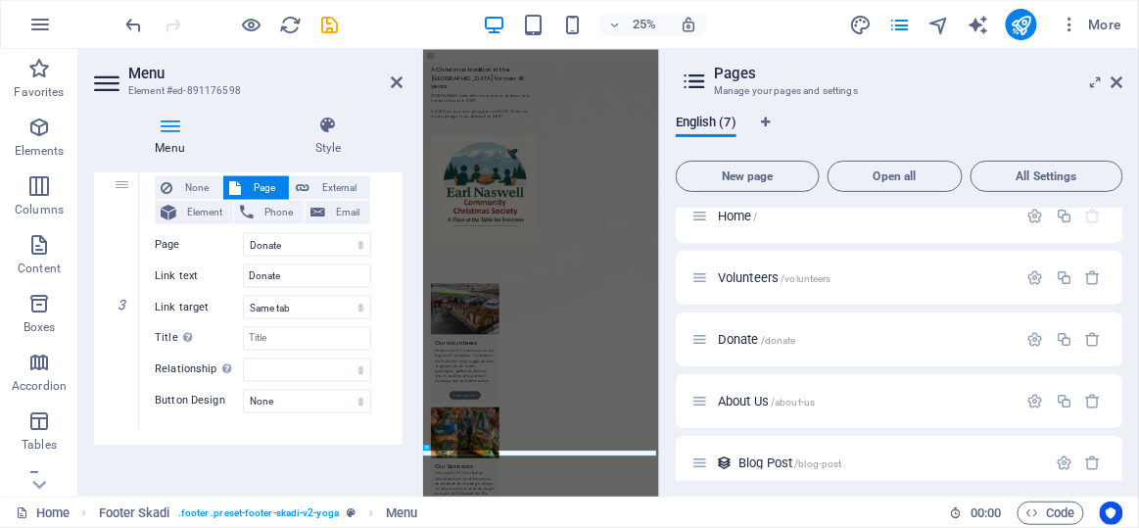
scroll to position [0, 0]
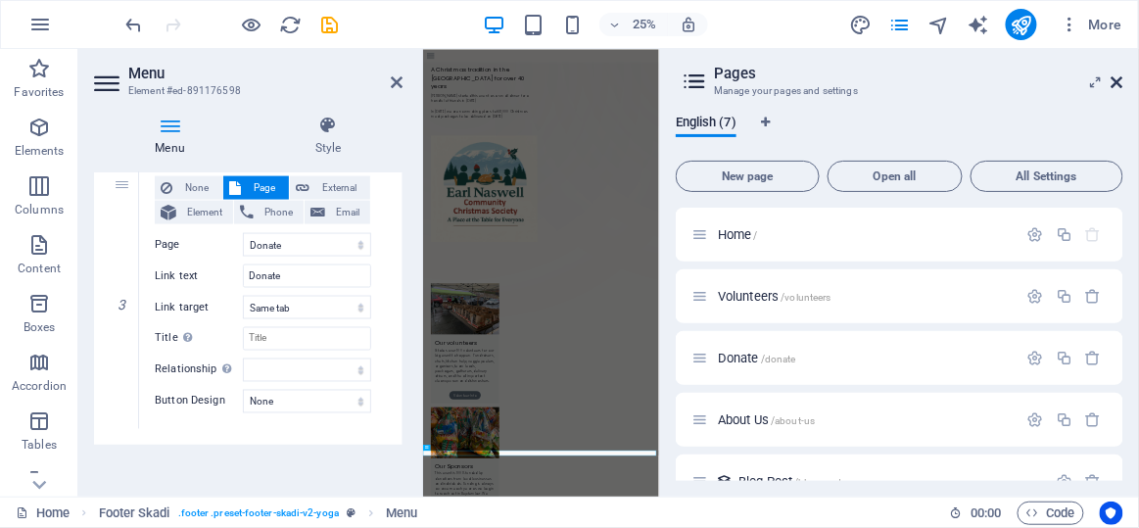
click at [1117, 80] on icon at bounding box center [1118, 82] width 12 height 16
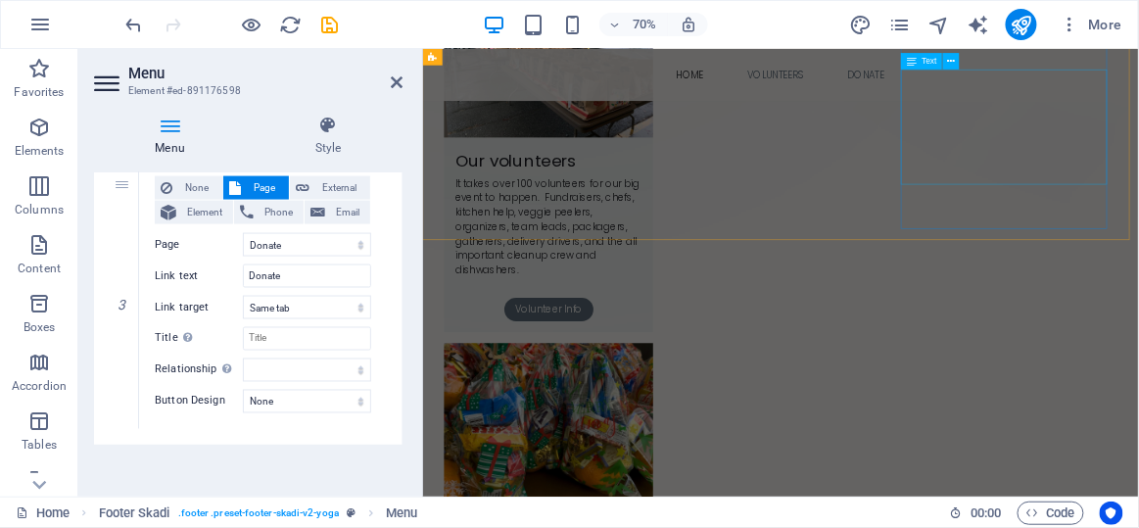
scroll to position [778, 0]
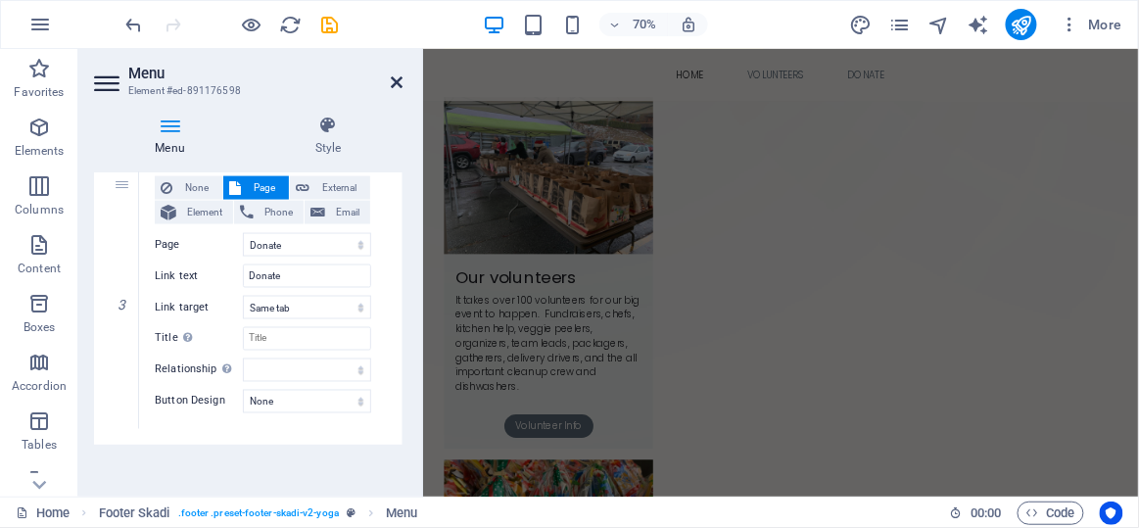
click at [401, 79] on icon at bounding box center [397, 82] width 12 height 16
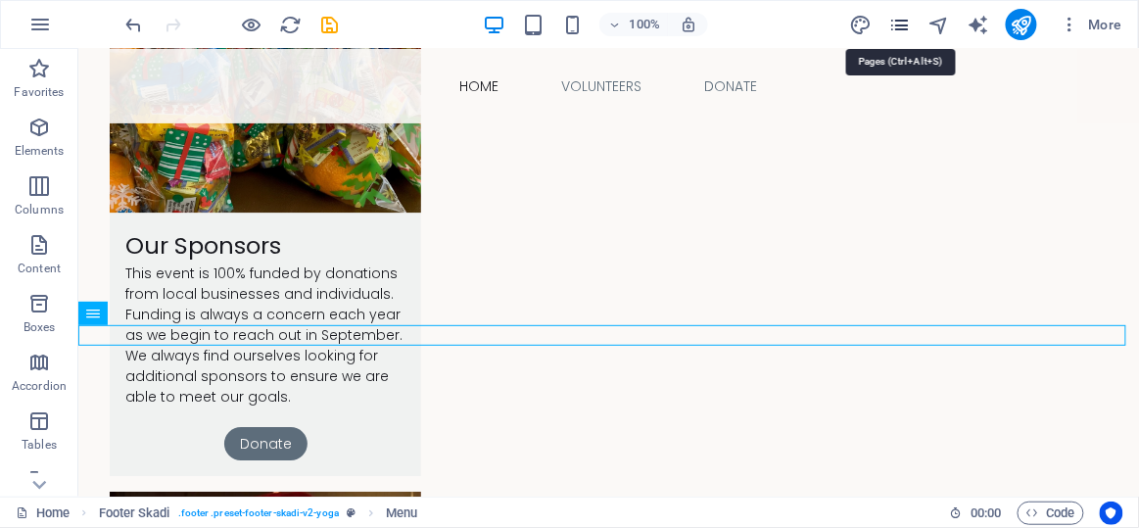
click at [905, 21] on icon "pages" at bounding box center [899, 25] width 23 height 23
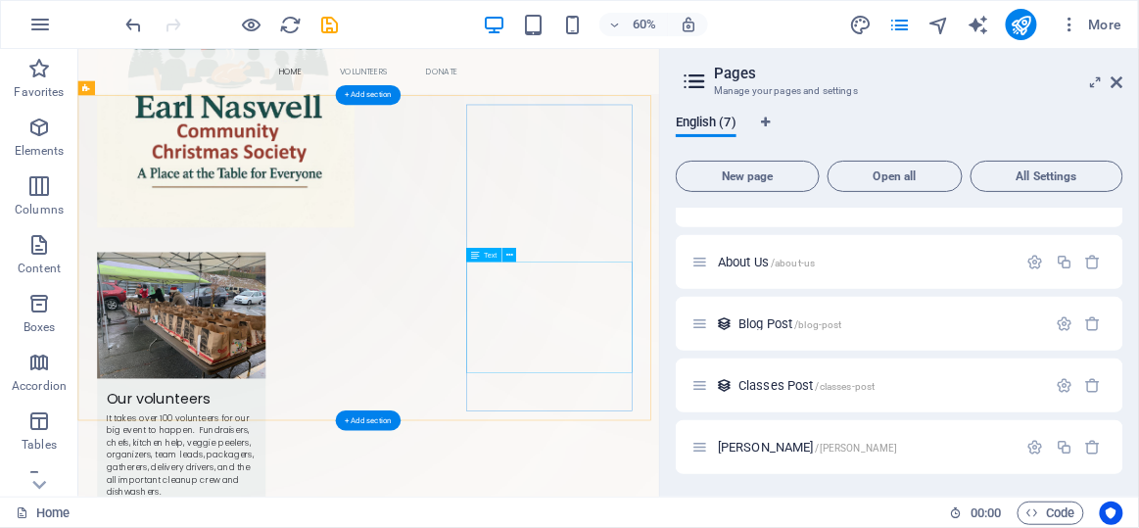
scroll to position [534, 0]
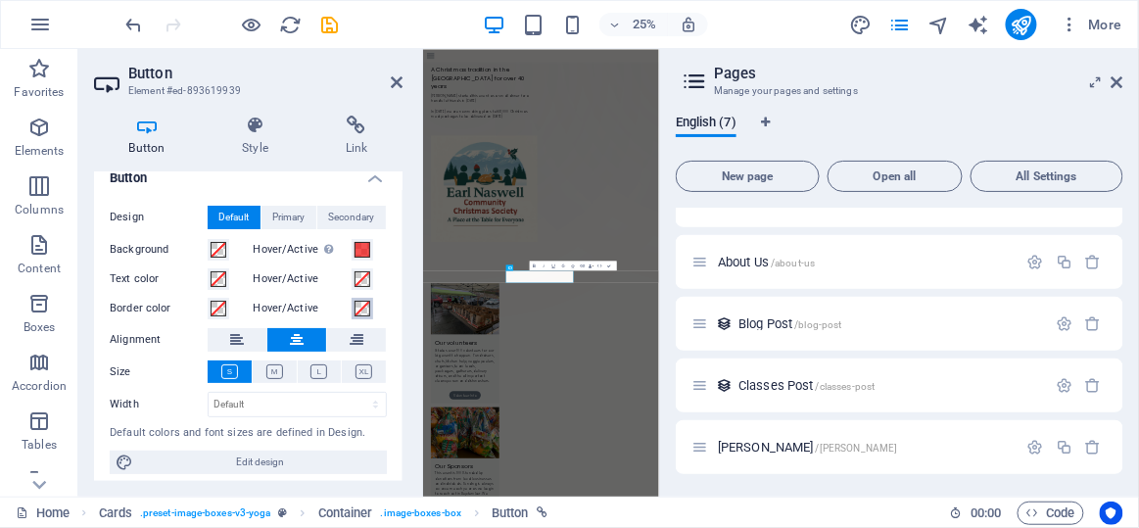
scroll to position [24, 0]
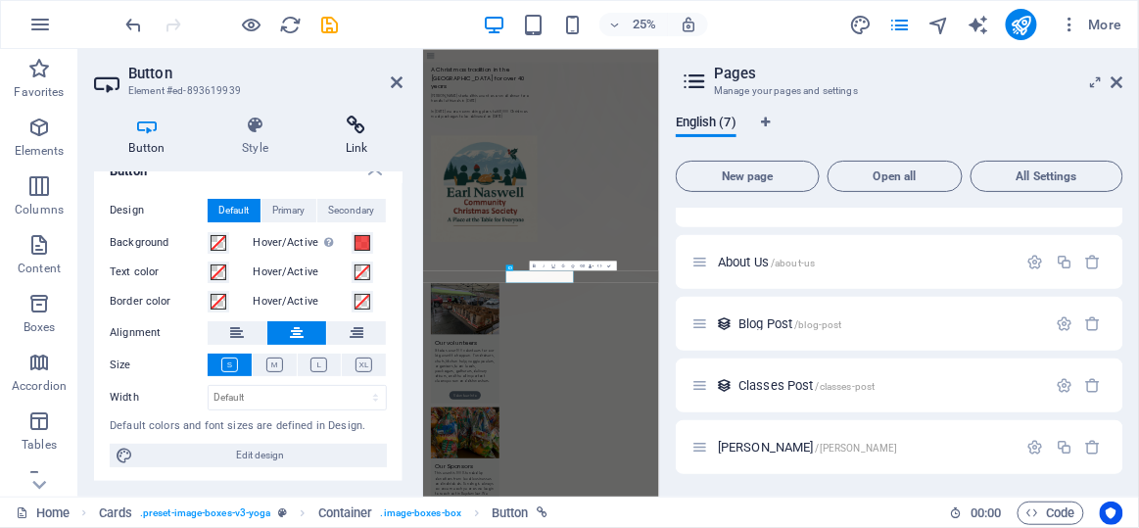
click at [357, 123] on icon at bounding box center [357, 126] width 92 height 20
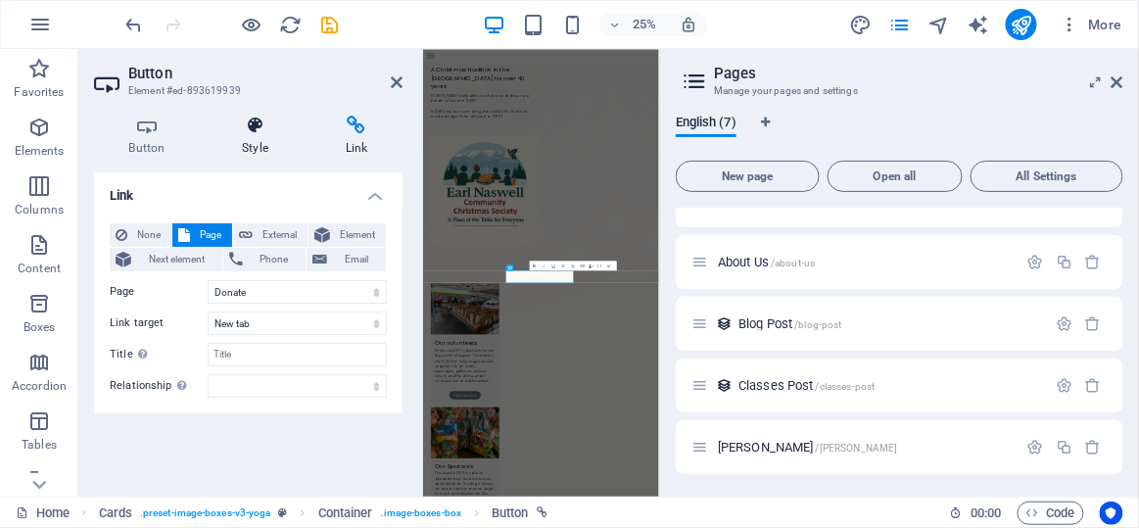
click at [253, 123] on icon at bounding box center [256, 126] width 96 height 20
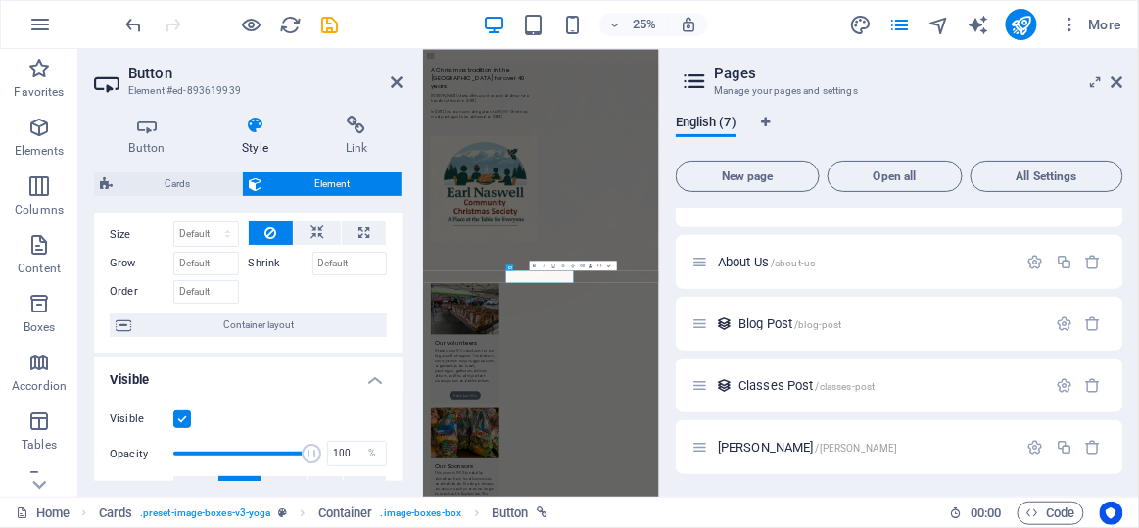
scroll to position [0, 0]
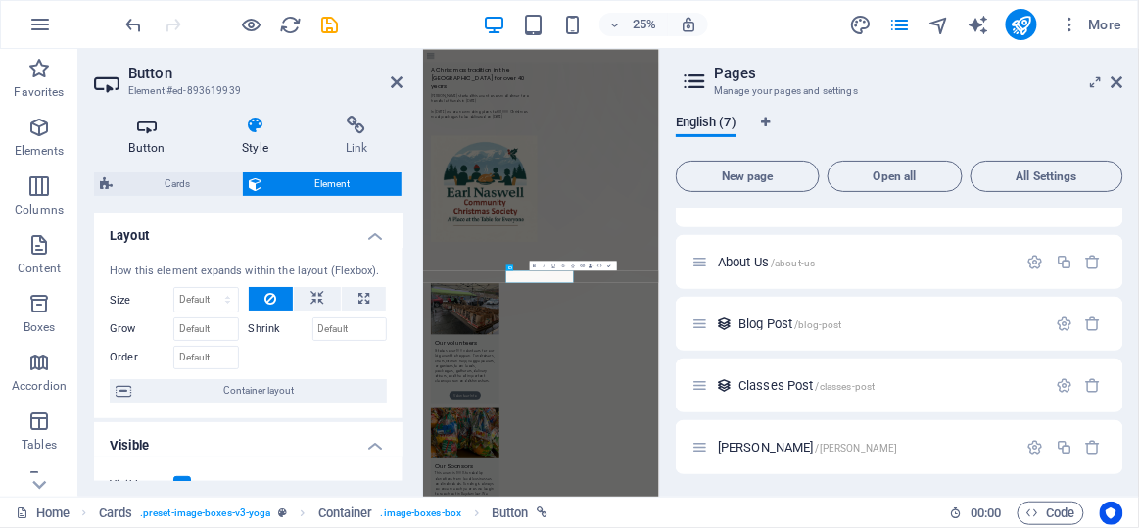
click at [148, 127] on icon at bounding box center [147, 126] width 106 height 20
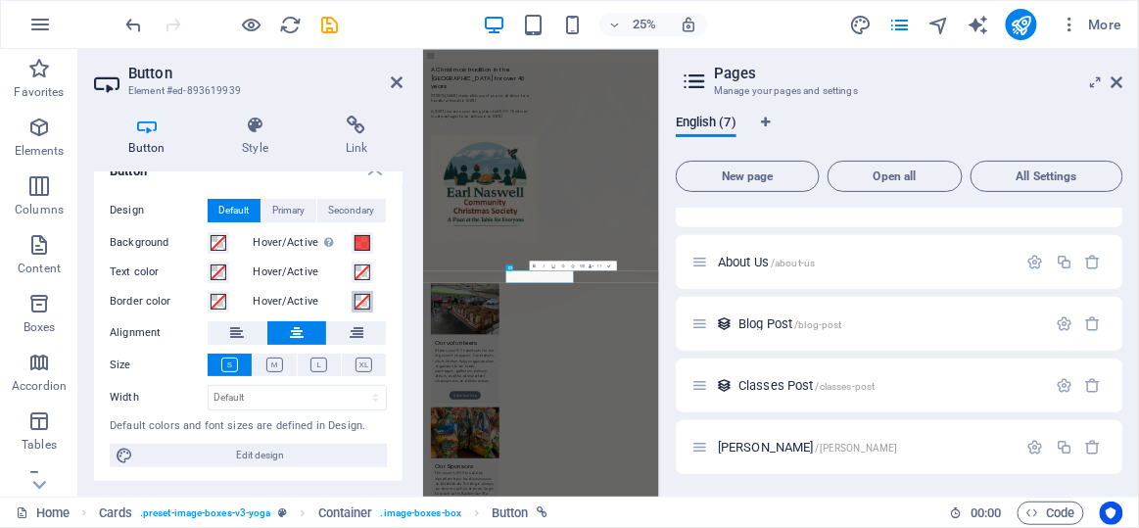
click at [360, 300] on span at bounding box center [363, 302] width 16 height 16
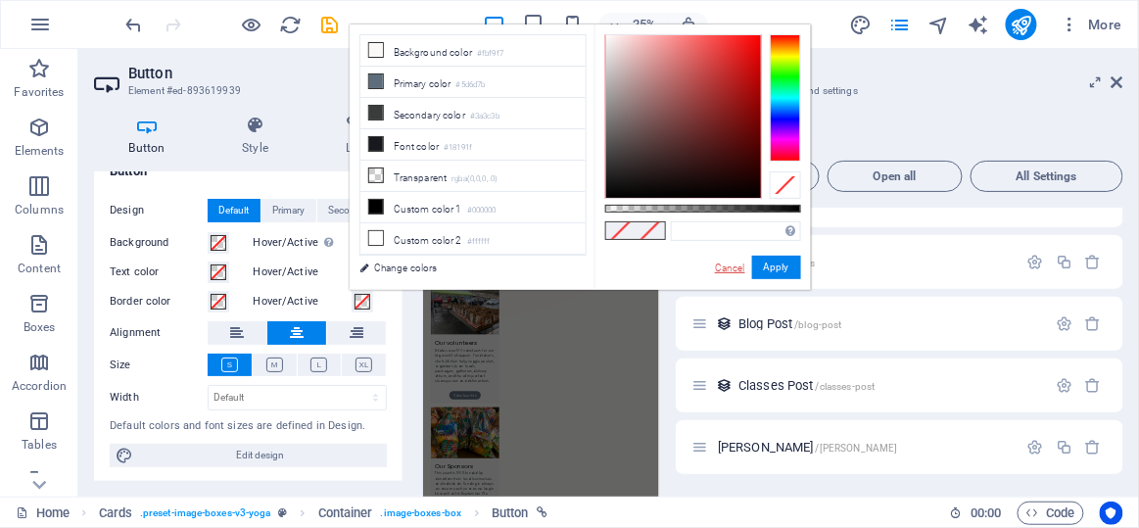
click at [732, 267] on link "Cancel" at bounding box center [730, 268] width 34 height 15
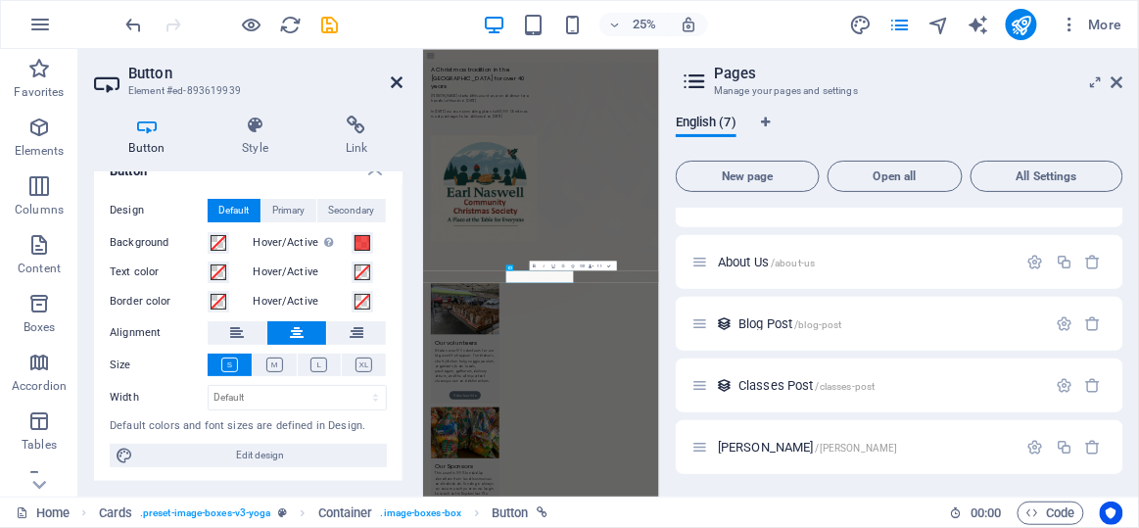
click at [397, 81] on icon at bounding box center [397, 82] width 12 height 16
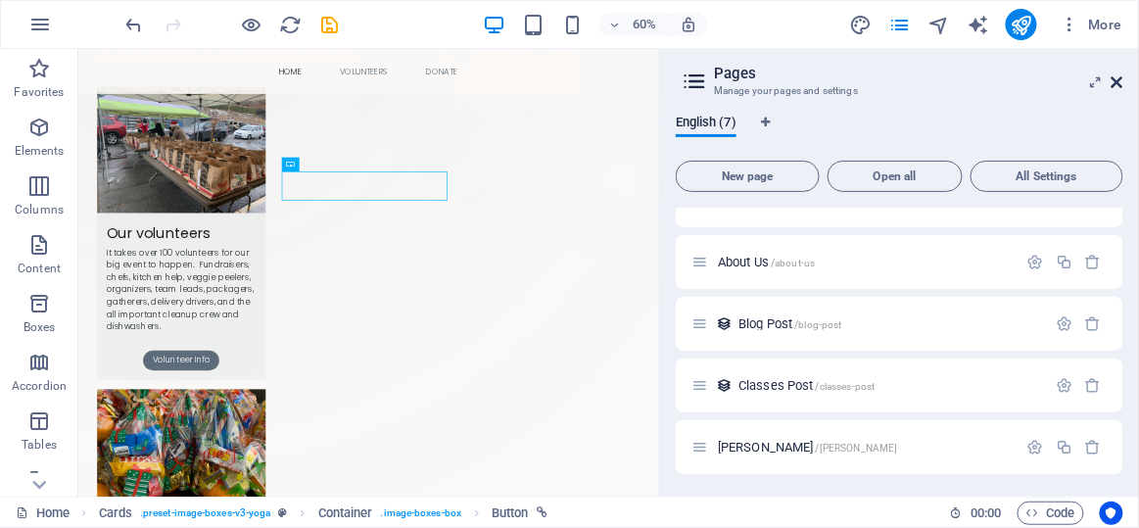
click at [1121, 79] on icon at bounding box center [1118, 82] width 12 height 16
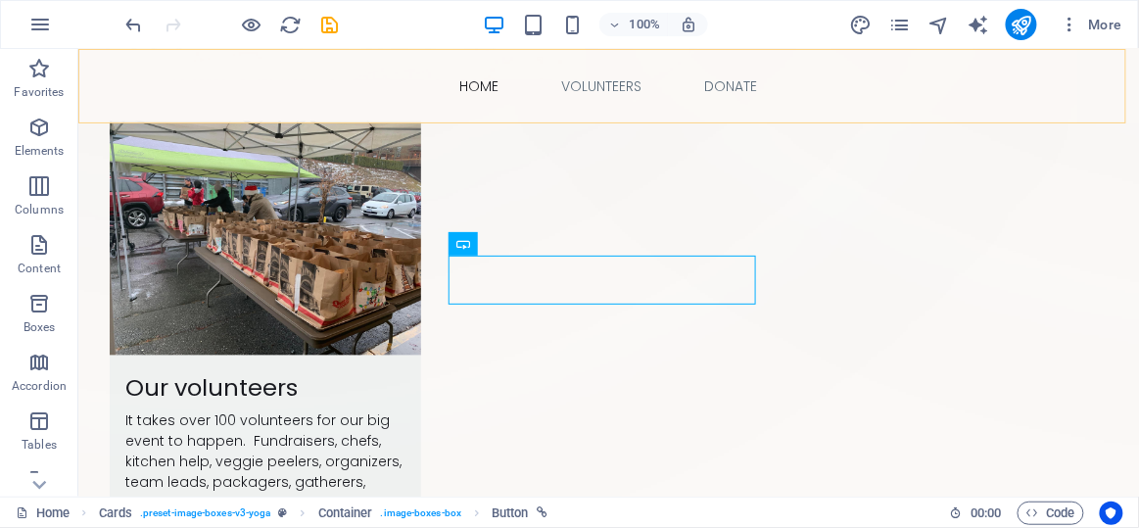
scroll to position [839, 0]
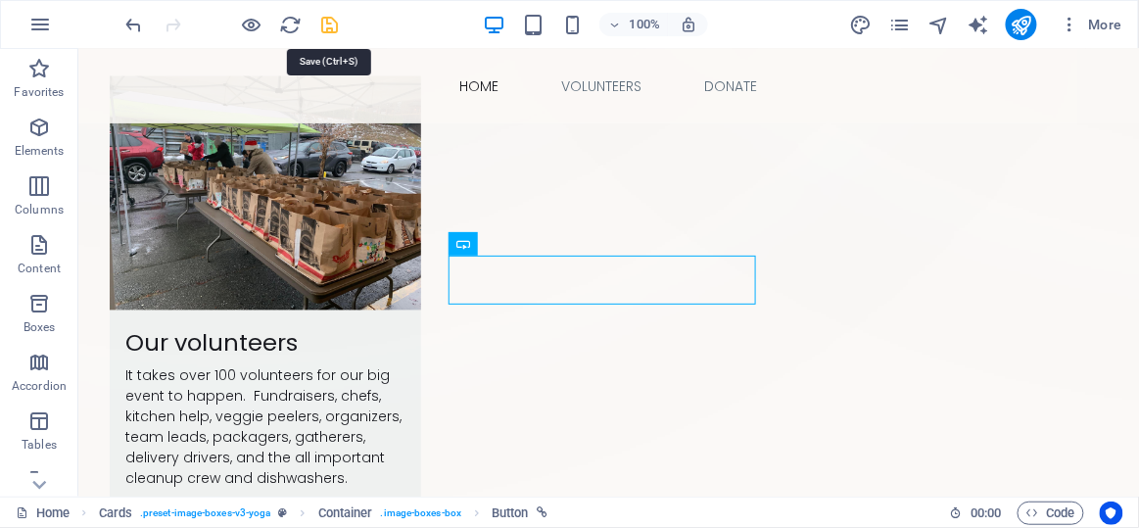
click at [323, 24] on icon "save" at bounding box center [330, 25] width 23 height 23
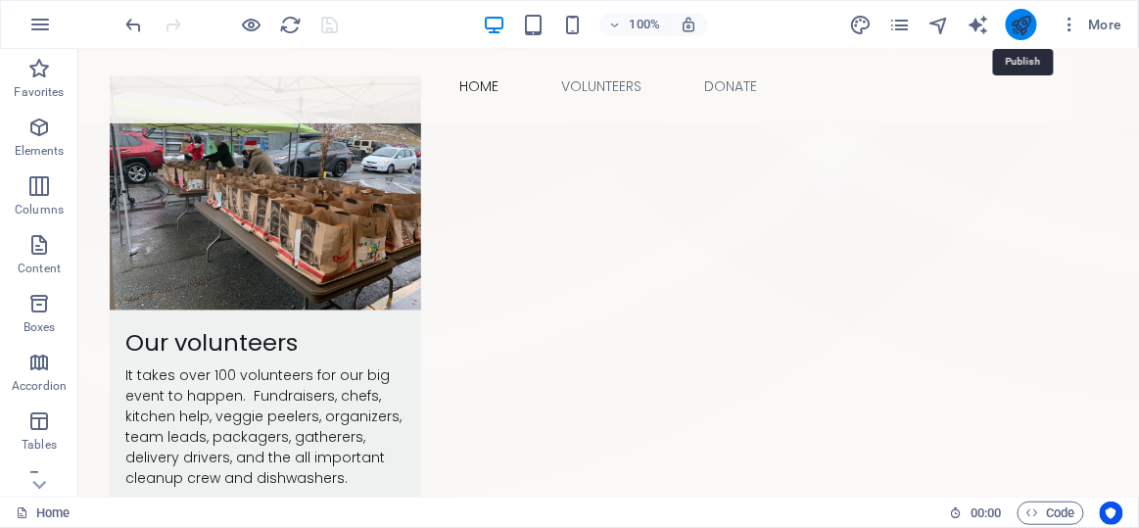
click at [1028, 22] on icon "publish" at bounding box center [1021, 25] width 23 height 23
